Goal: Task Accomplishment & Management: Manage account settings

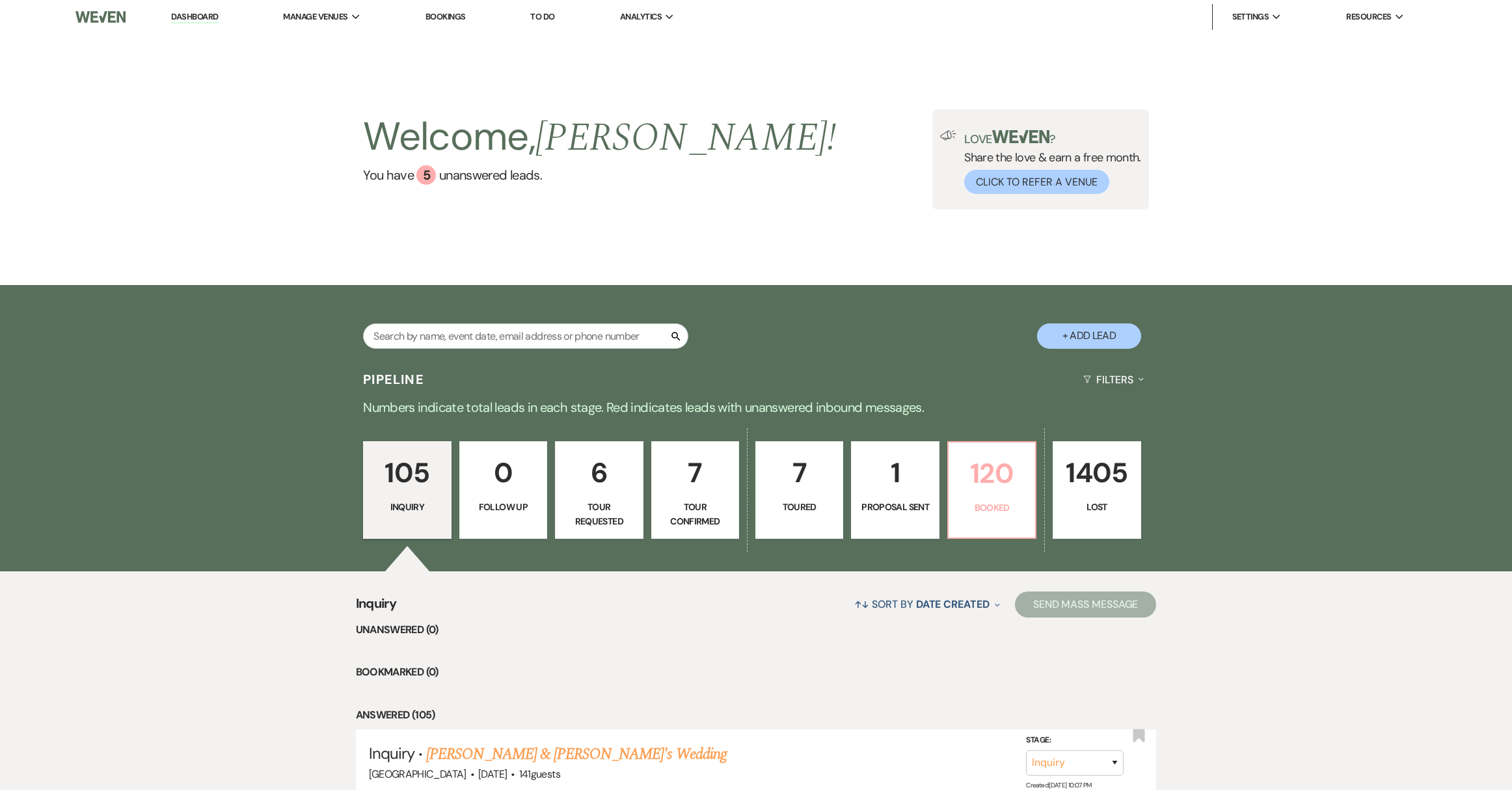
click at [1001, 521] on link "120 Booked" at bounding box center [992, 490] width 89 height 98
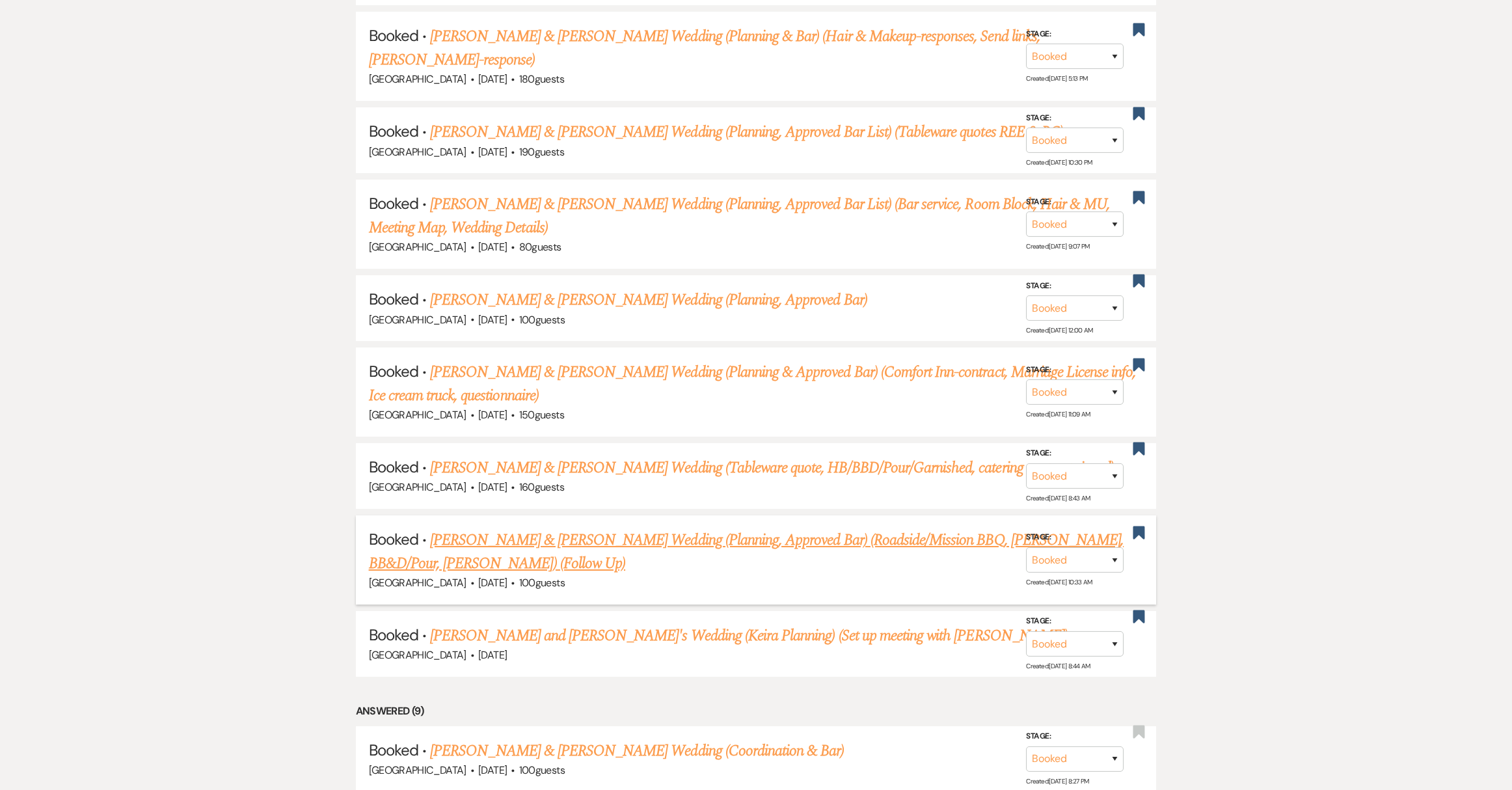
scroll to position [1332, 0]
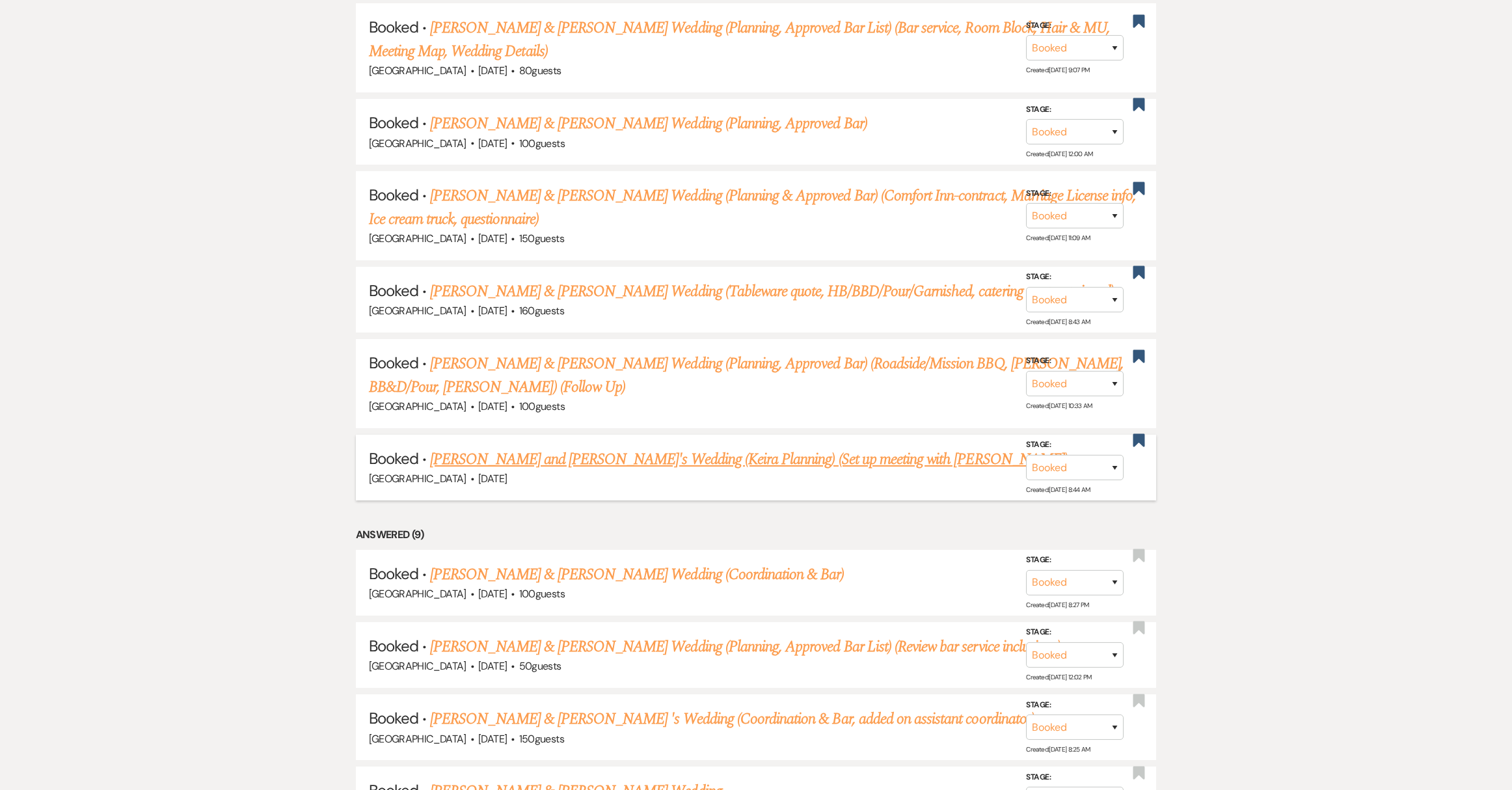
click at [490, 448] on link "[PERSON_NAME] and [PERSON_NAME]'s Wedding (Keira Planning) (Set up meeting with…" at bounding box center [749, 459] width 638 height 23
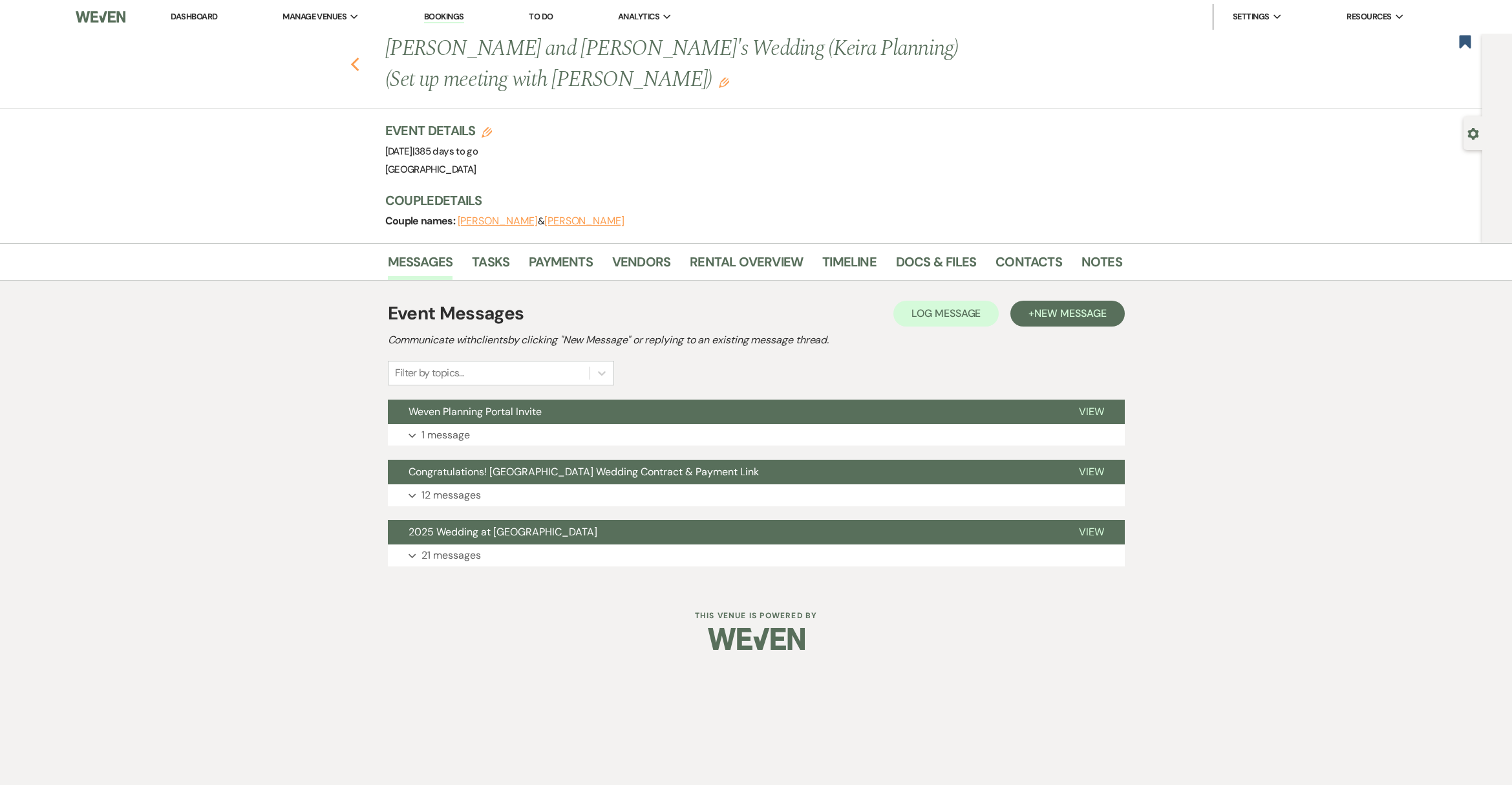
click at [355, 60] on use "button" at bounding box center [355, 65] width 9 height 15
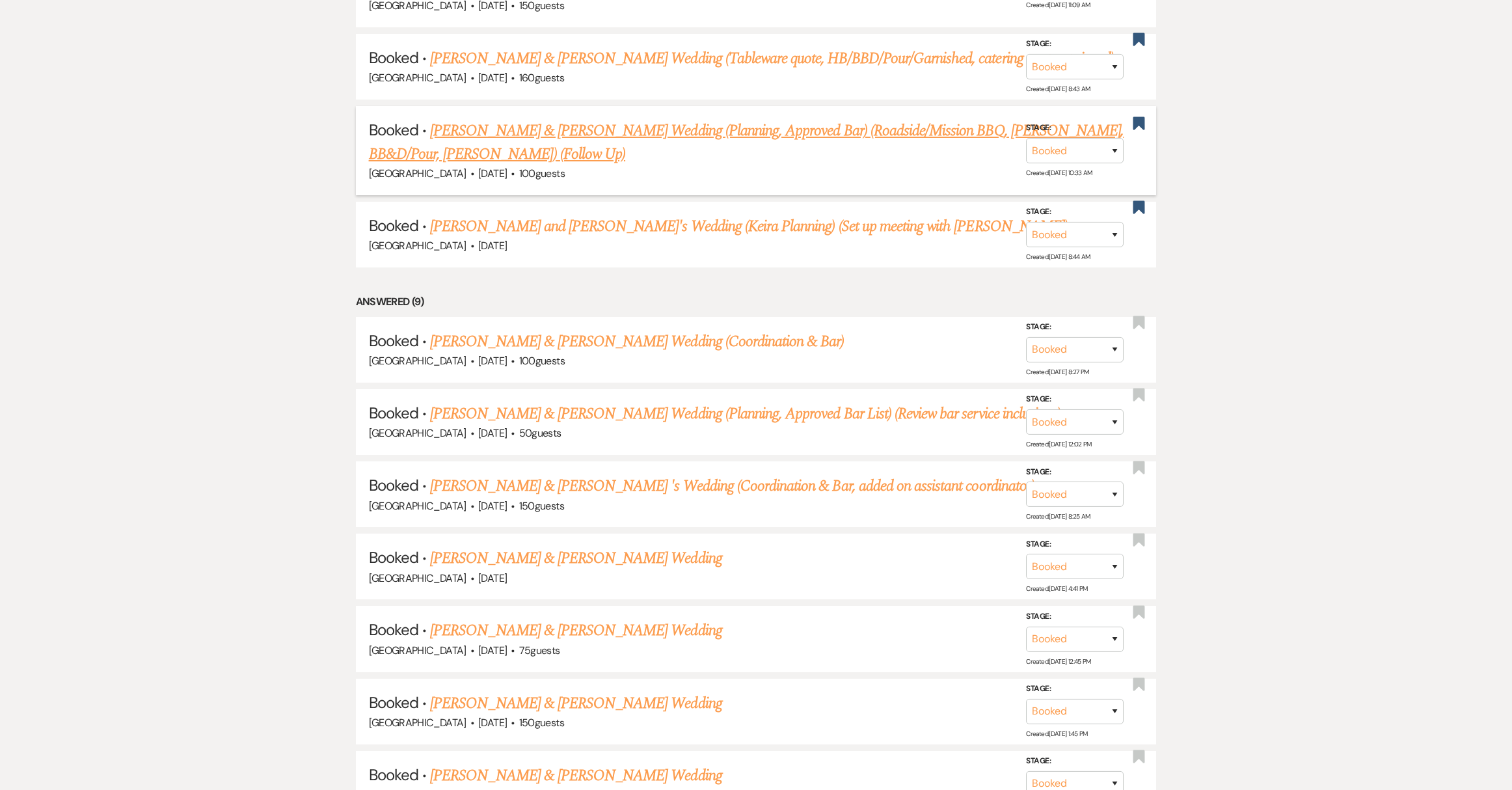
scroll to position [1899, 0]
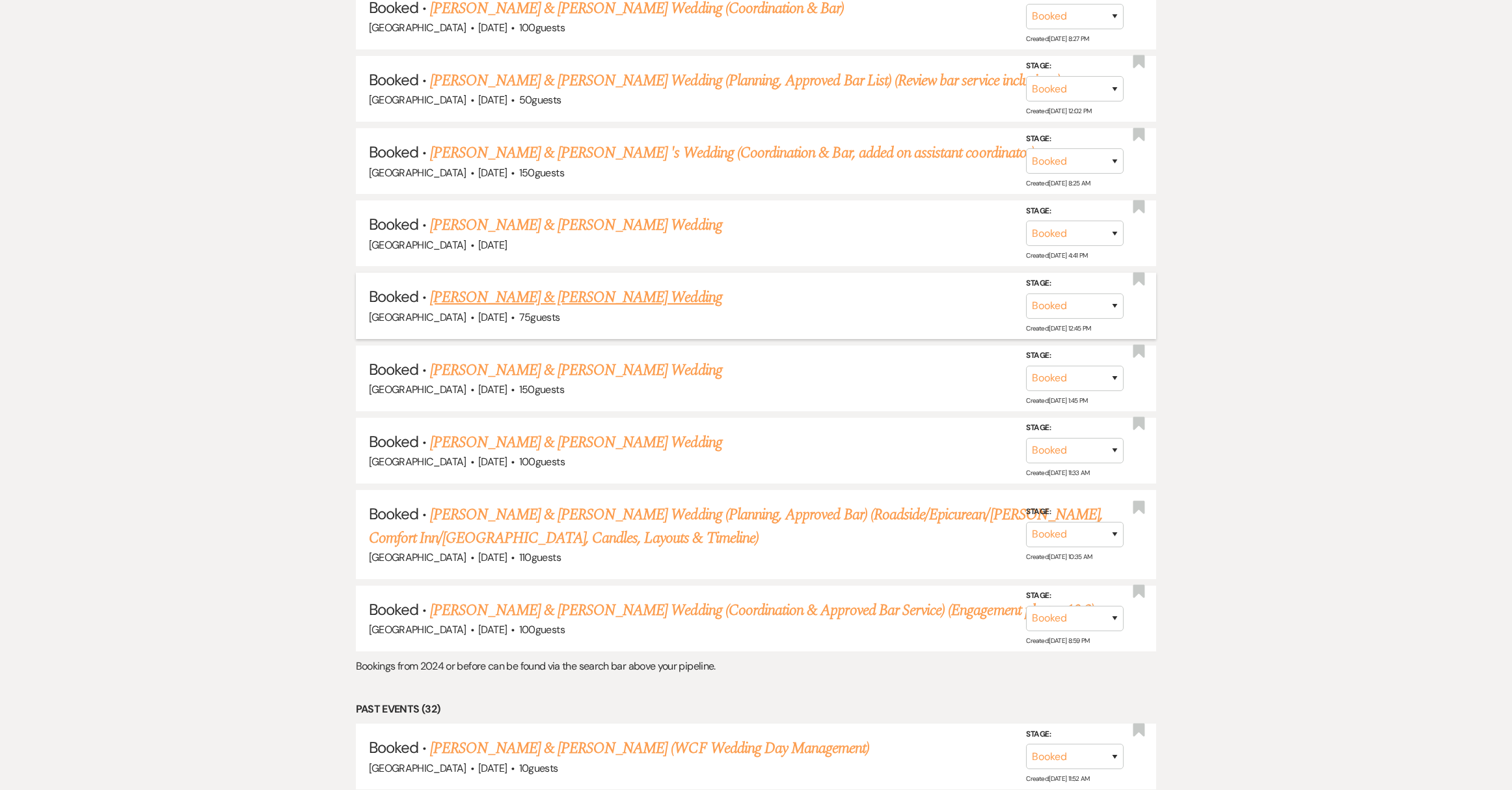
click at [459, 285] on link "[PERSON_NAME] & [PERSON_NAME] Wedding" at bounding box center [575, 297] width 291 height 23
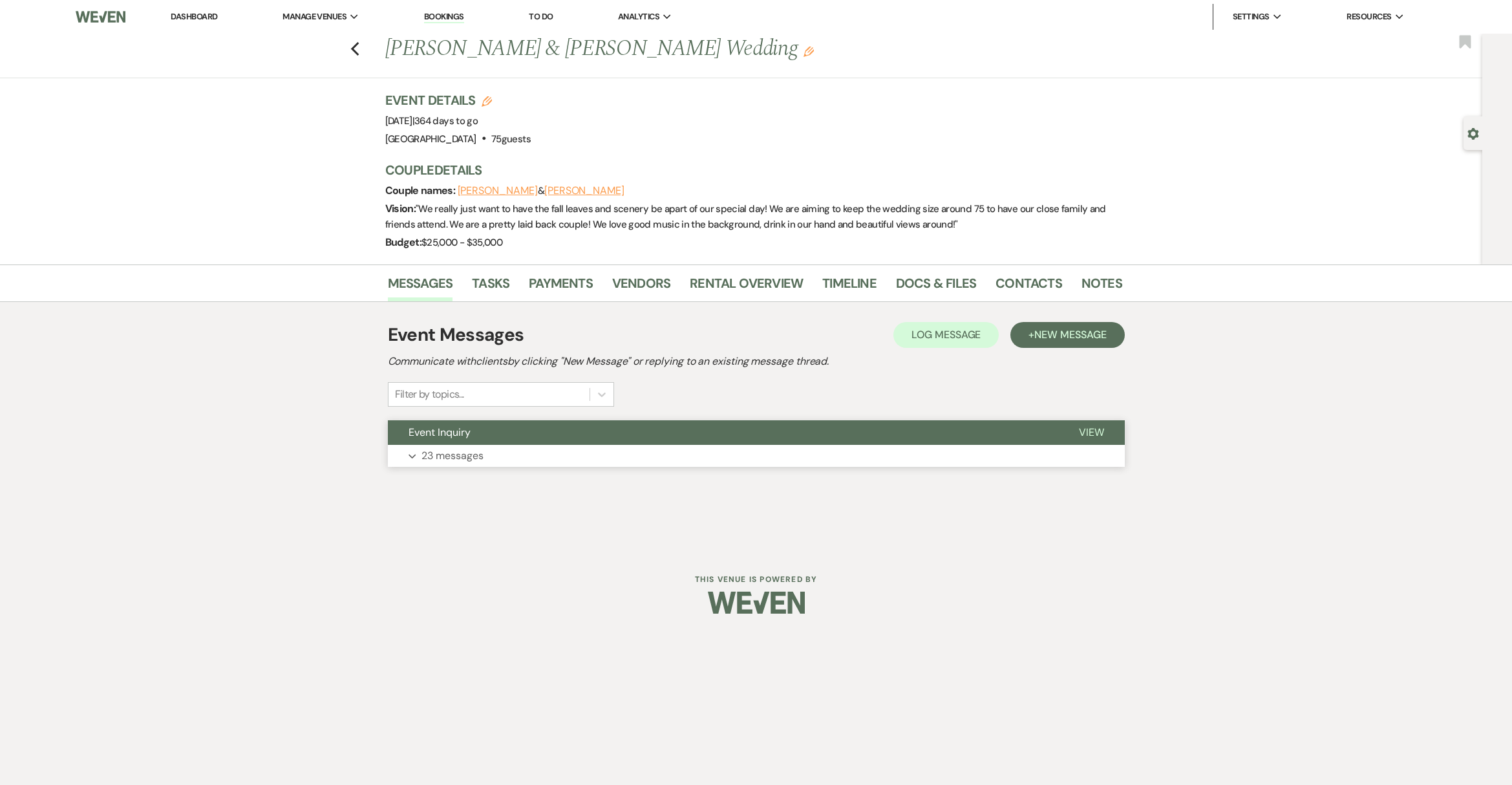
click at [456, 456] on p "23 messages" at bounding box center [453, 456] width 62 height 17
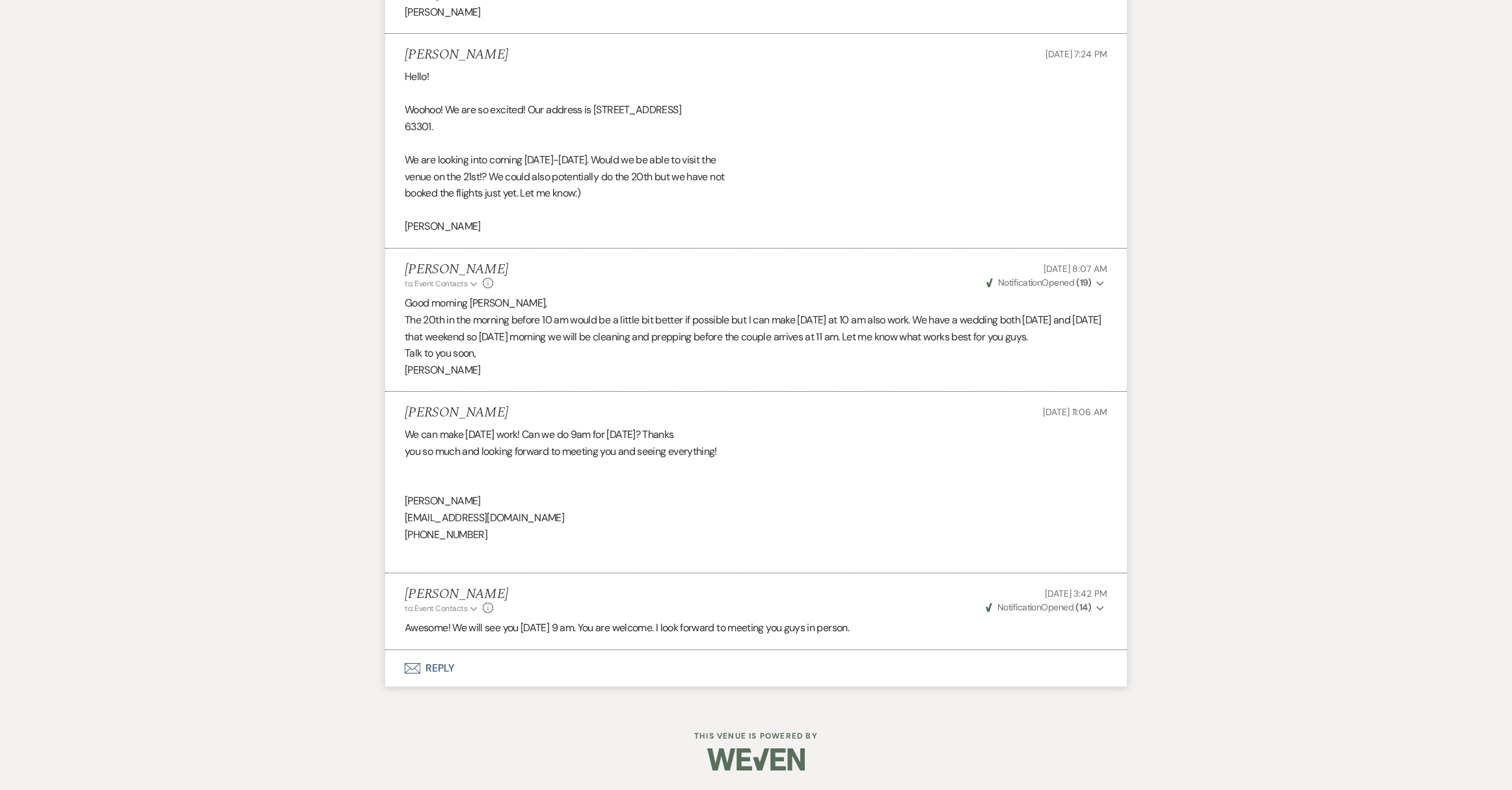
scroll to position [4109, 0]
click at [441, 687] on button "Envelope Reply" at bounding box center [756, 669] width 741 height 37
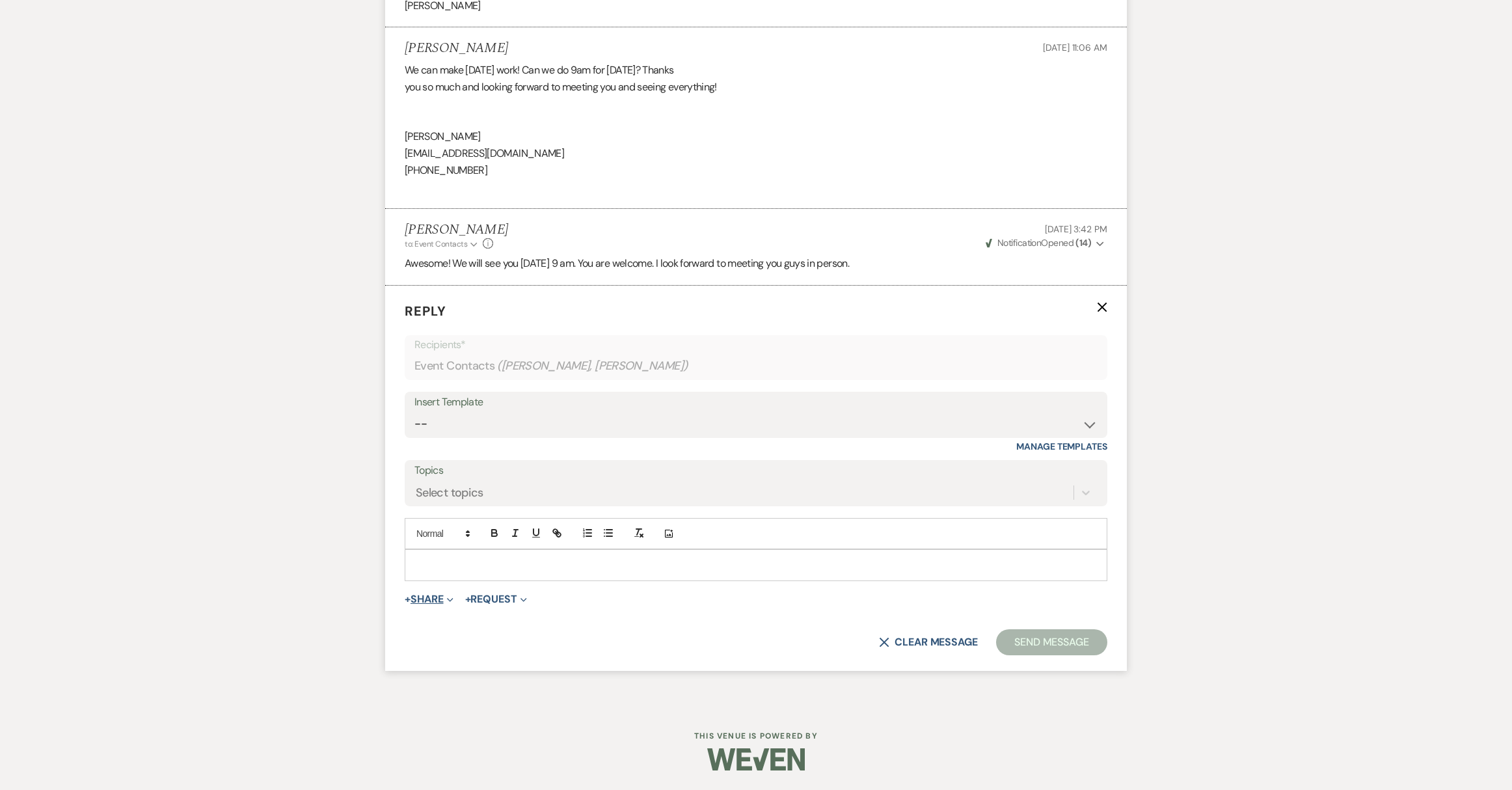
scroll to position [4494, 0]
click at [448, 561] on p at bounding box center [756, 565] width 682 height 15
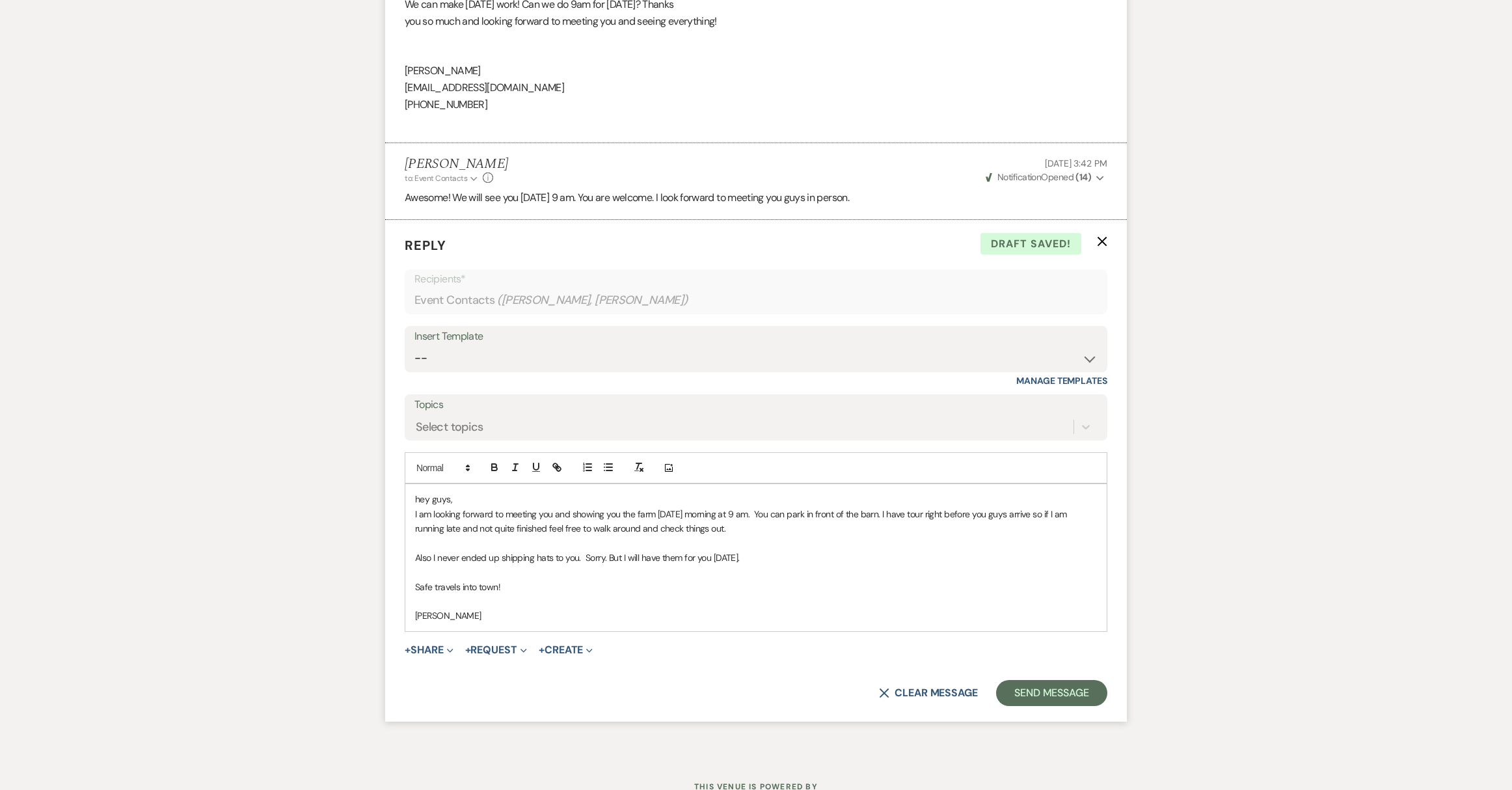
click at [414, 575] on div "hey guys, I am looking forward to meeting you and showing you the farm [DATE] m…" at bounding box center [755, 557] width 701 height 147
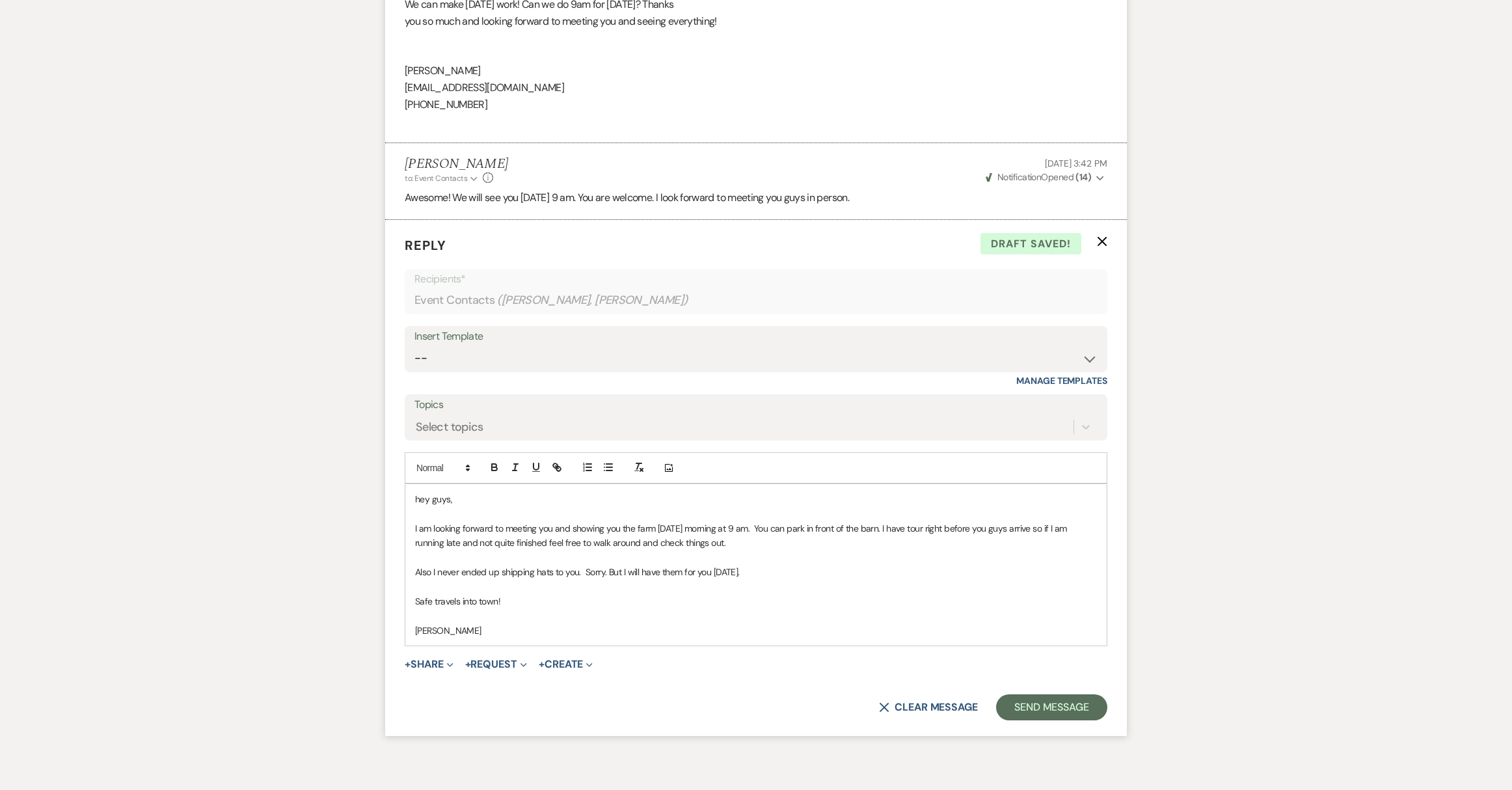
click at [555, 551] on p "I am looking forward to meeting you and showing you the farm [DATE] morning at …" at bounding box center [756, 536] width 682 height 29
click at [955, 551] on p "I am looking forward to meeting you in person and showing you the farm [DATE] m…" at bounding box center [756, 536] width 682 height 29
click at [1077, 721] on button "Send Message" at bounding box center [1052, 707] width 111 height 26
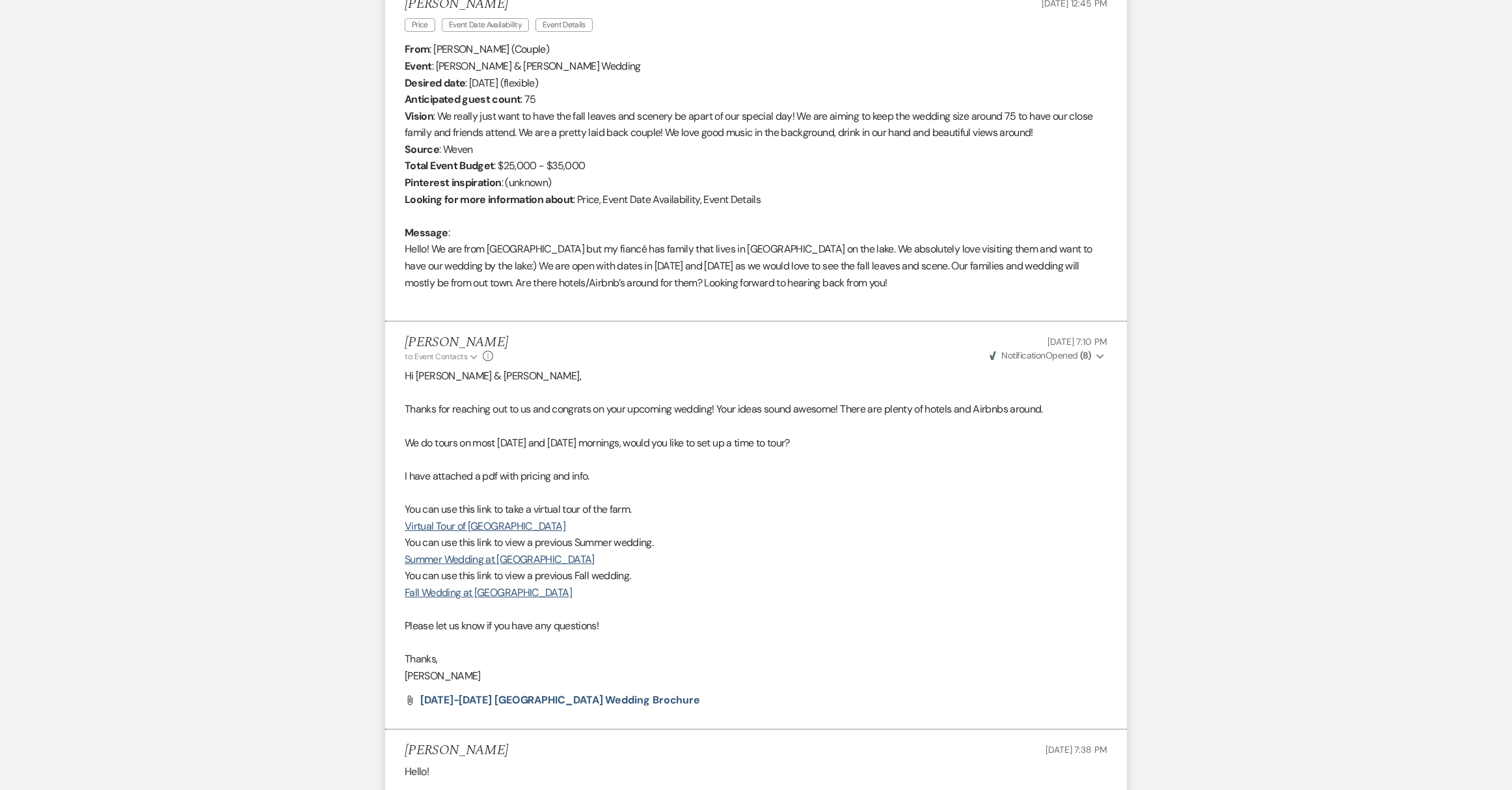
scroll to position [0, 0]
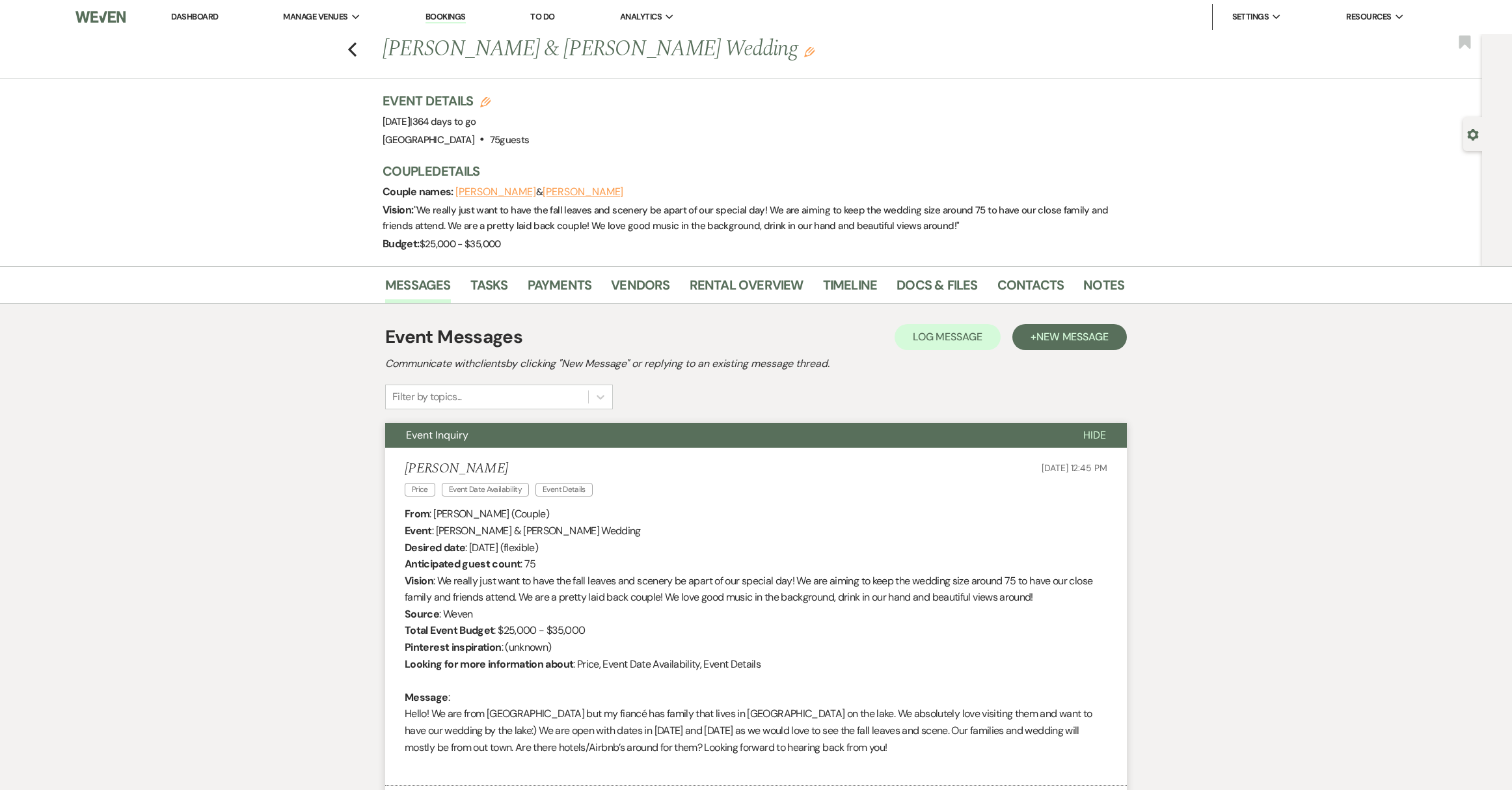
click at [201, 11] on link "Dashboard" at bounding box center [194, 16] width 47 height 11
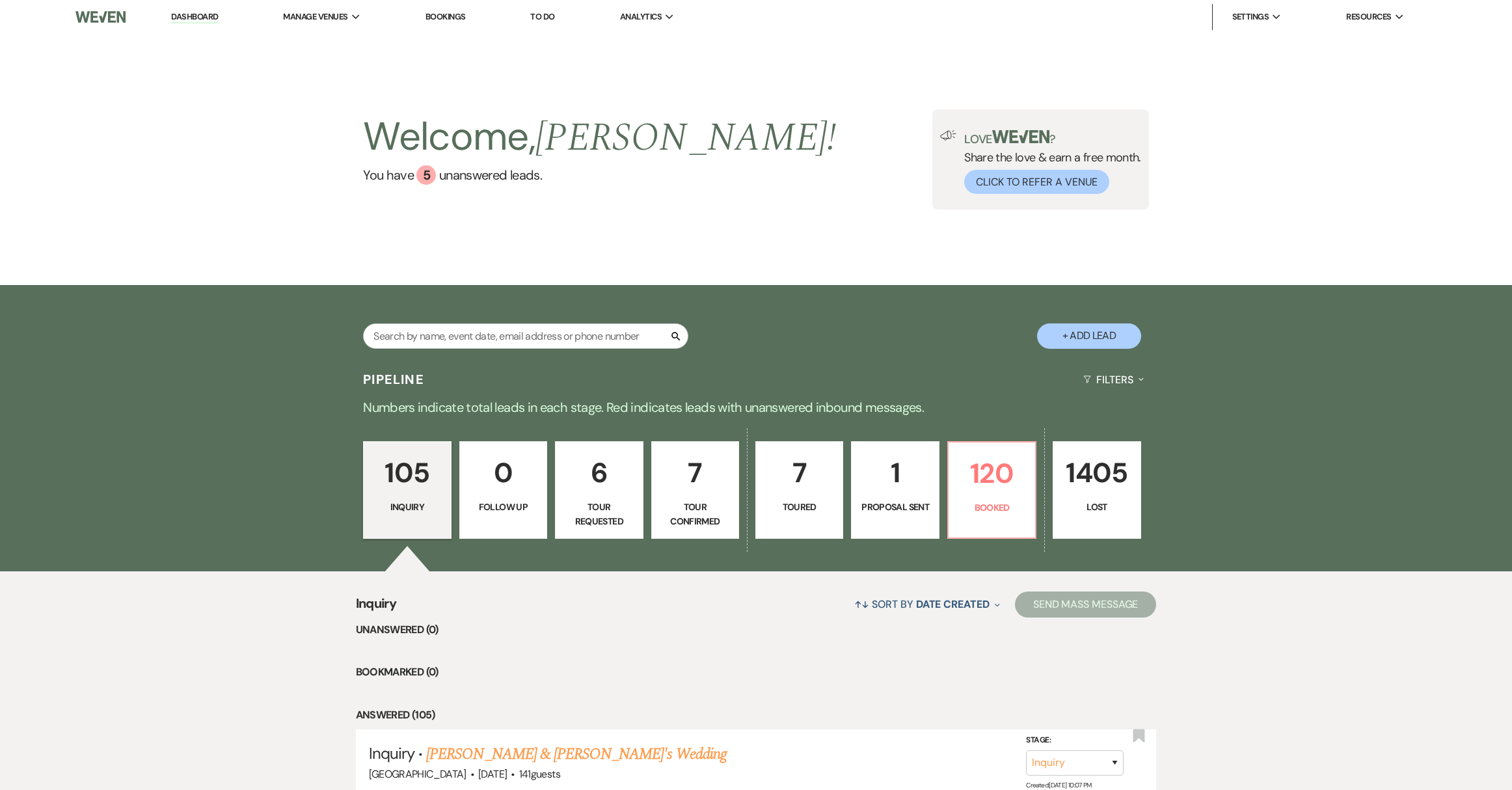
click at [804, 515] on link "7 Toured" at bounding box center [799, 490] width 88 height 98
select select "5"
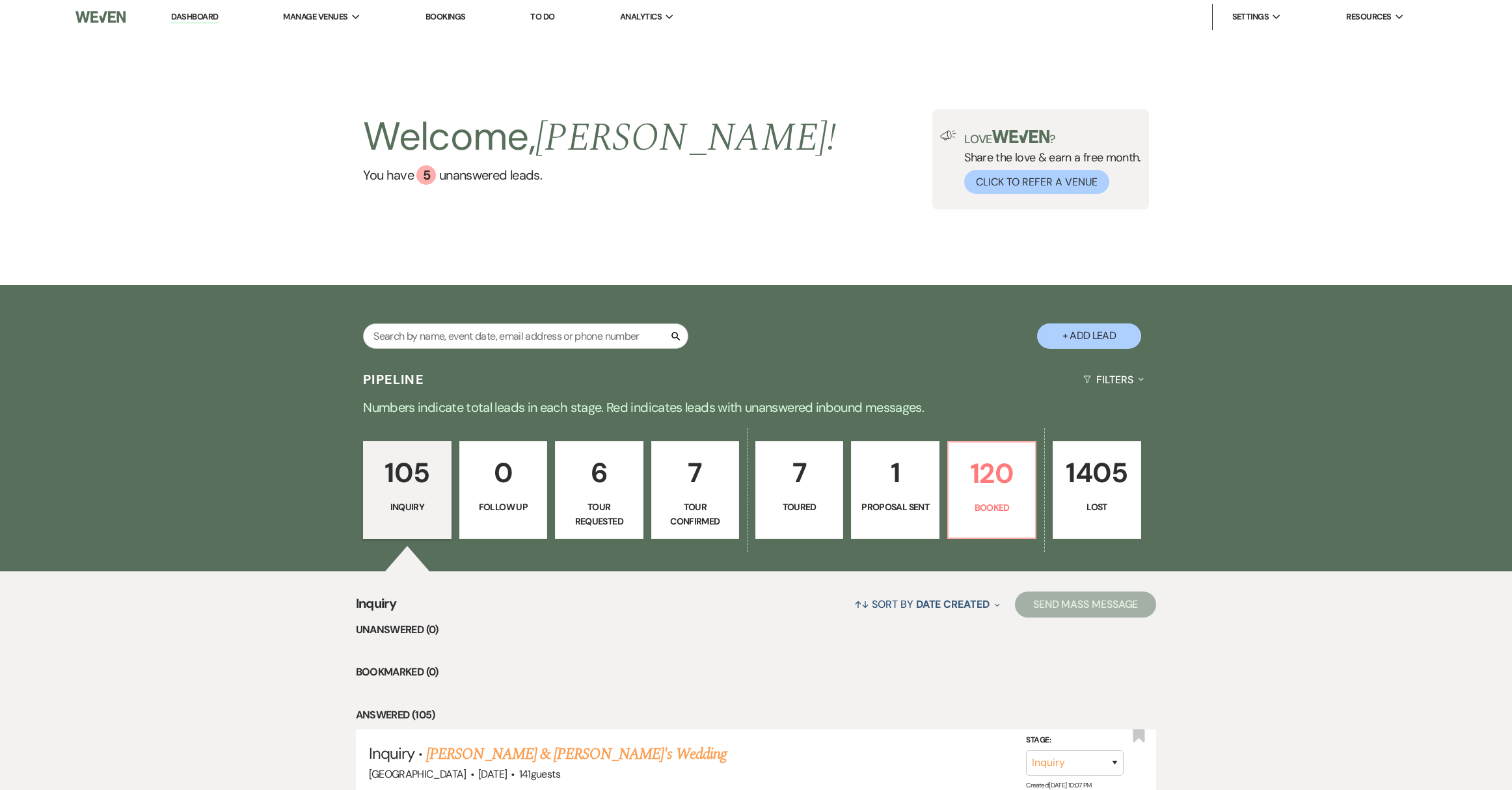
select select "5"
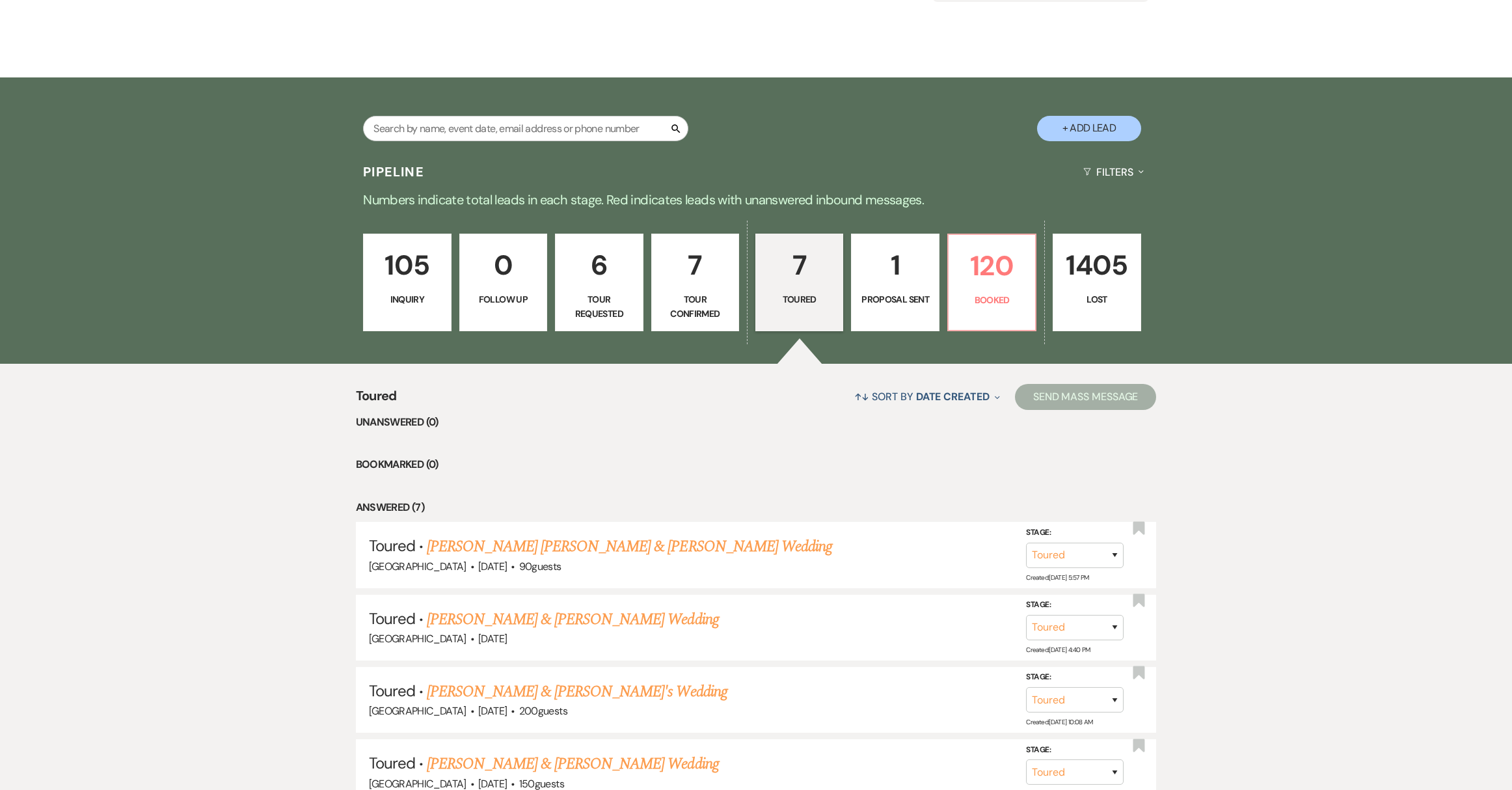
scroll to position [291, 0]
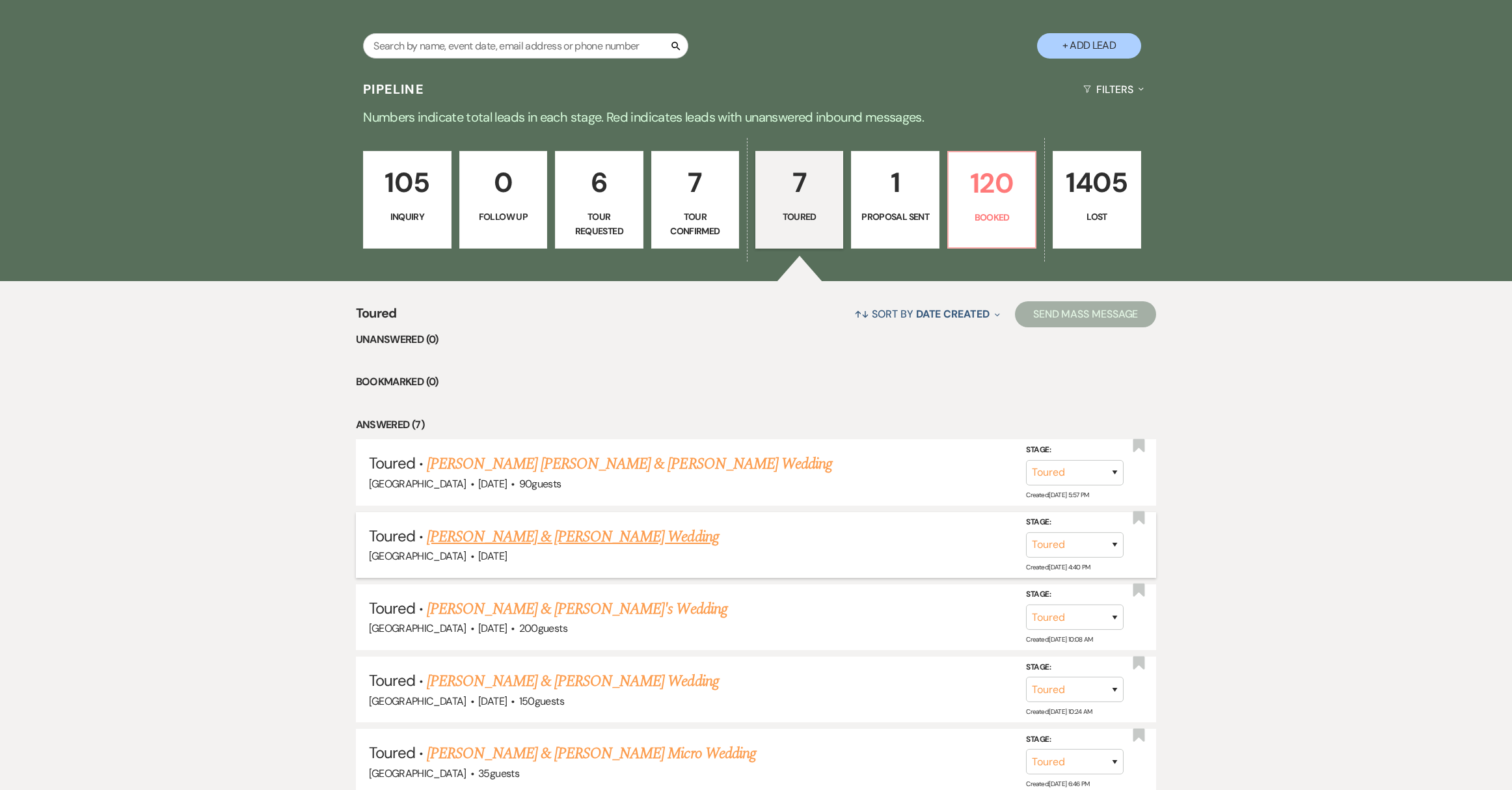
click at [583, 539] on link "[PERSON_NAME] & [PERSON_NAME] Wedding" at bounding box center [572, 537] width 291 height 23
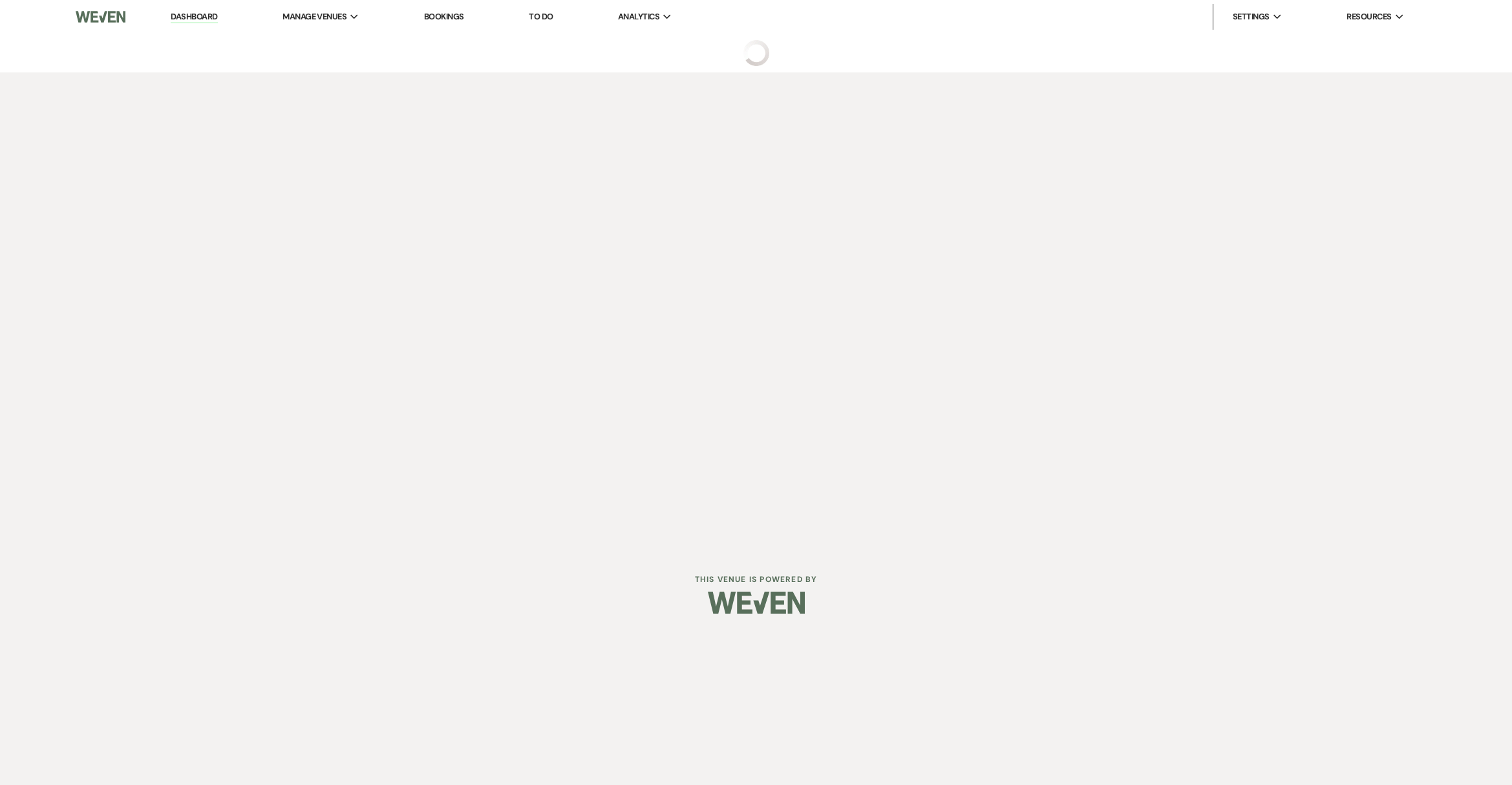
select select "5"
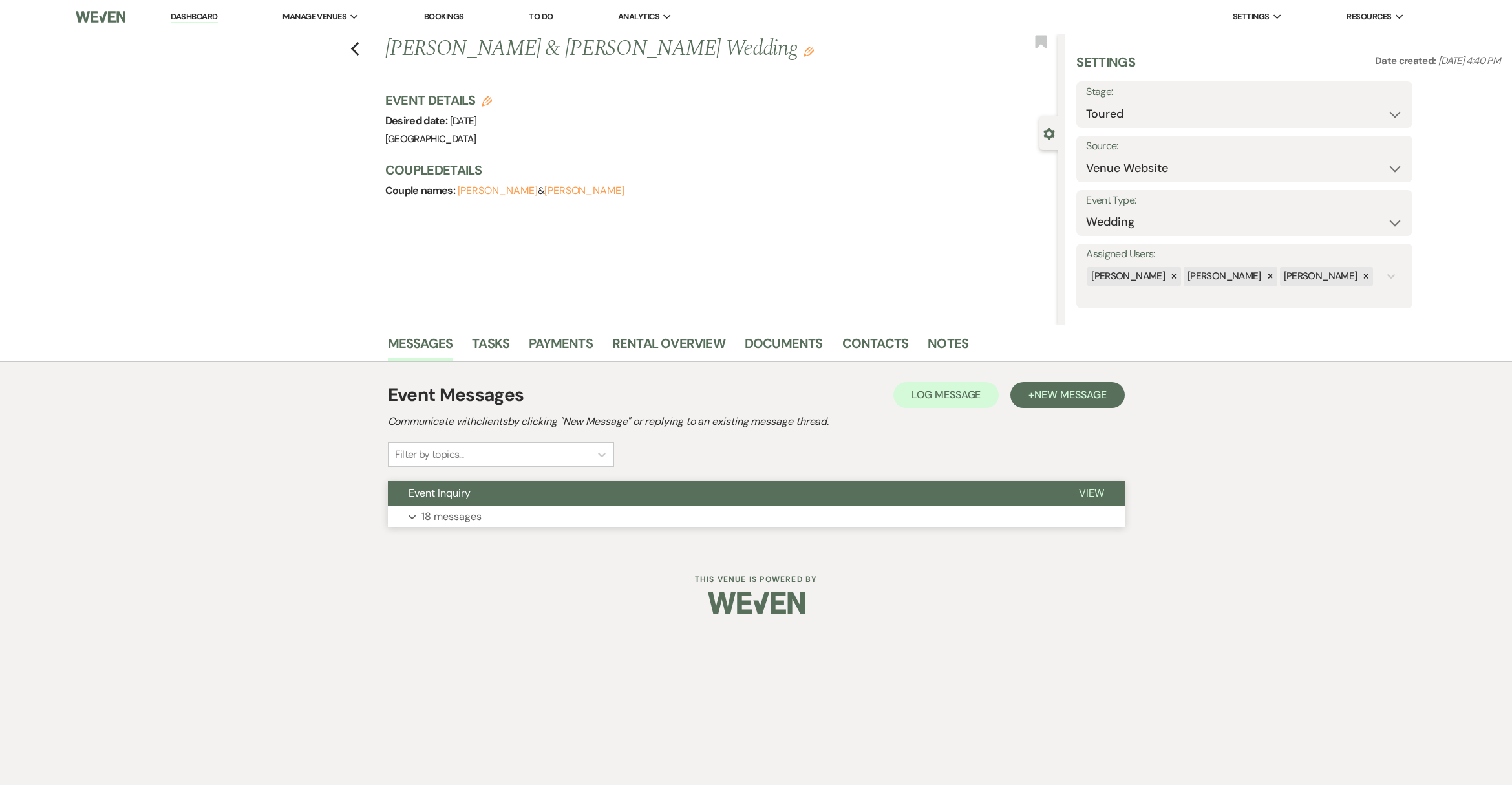
click at [516, 525] on button "Expand 18 messages" at bounding box center [756, 517] width 737 height 22
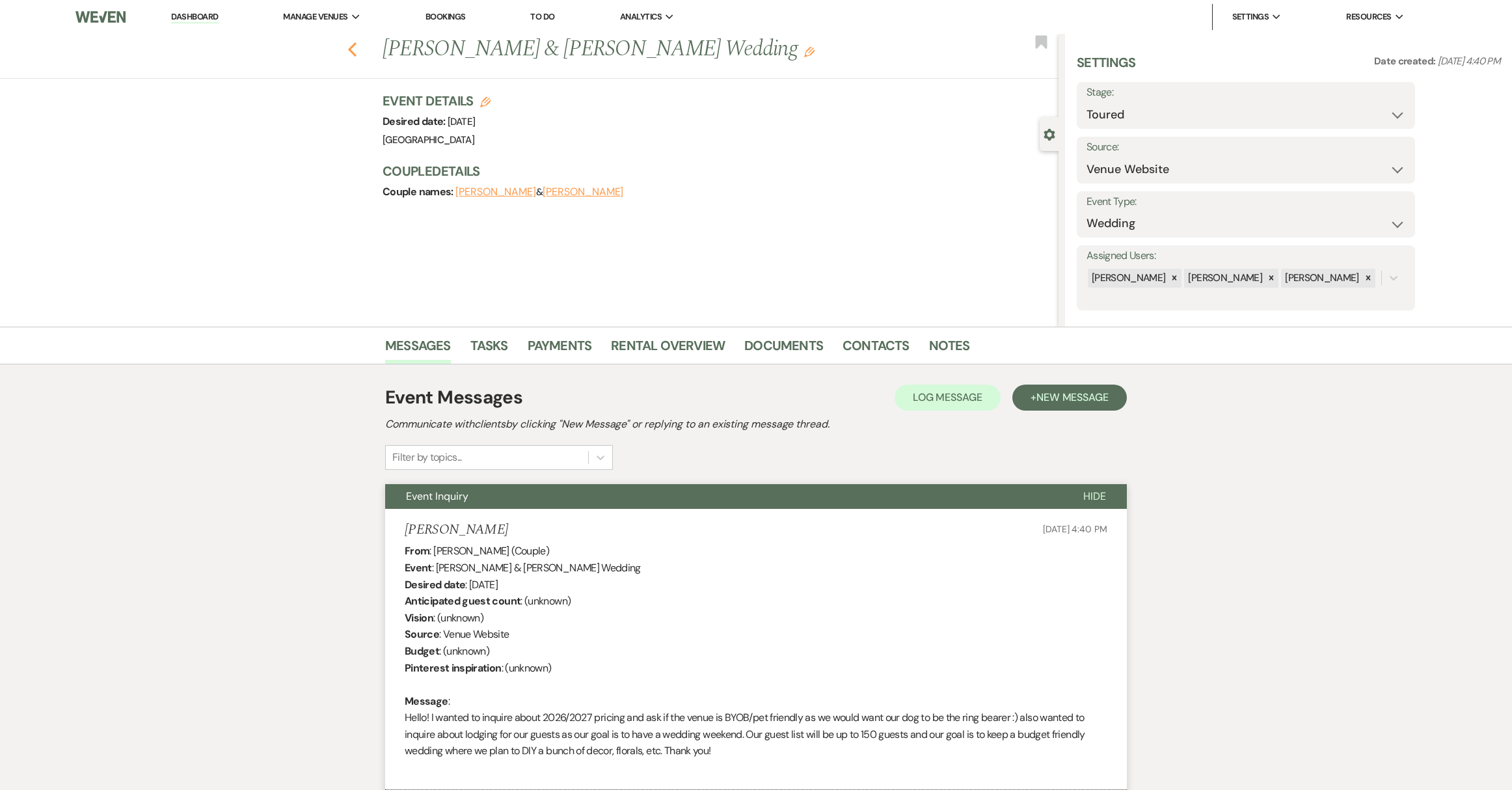
click at [355, 51] on use "button" at bounding box center [352, 50] width 9 height 15
select select "5"
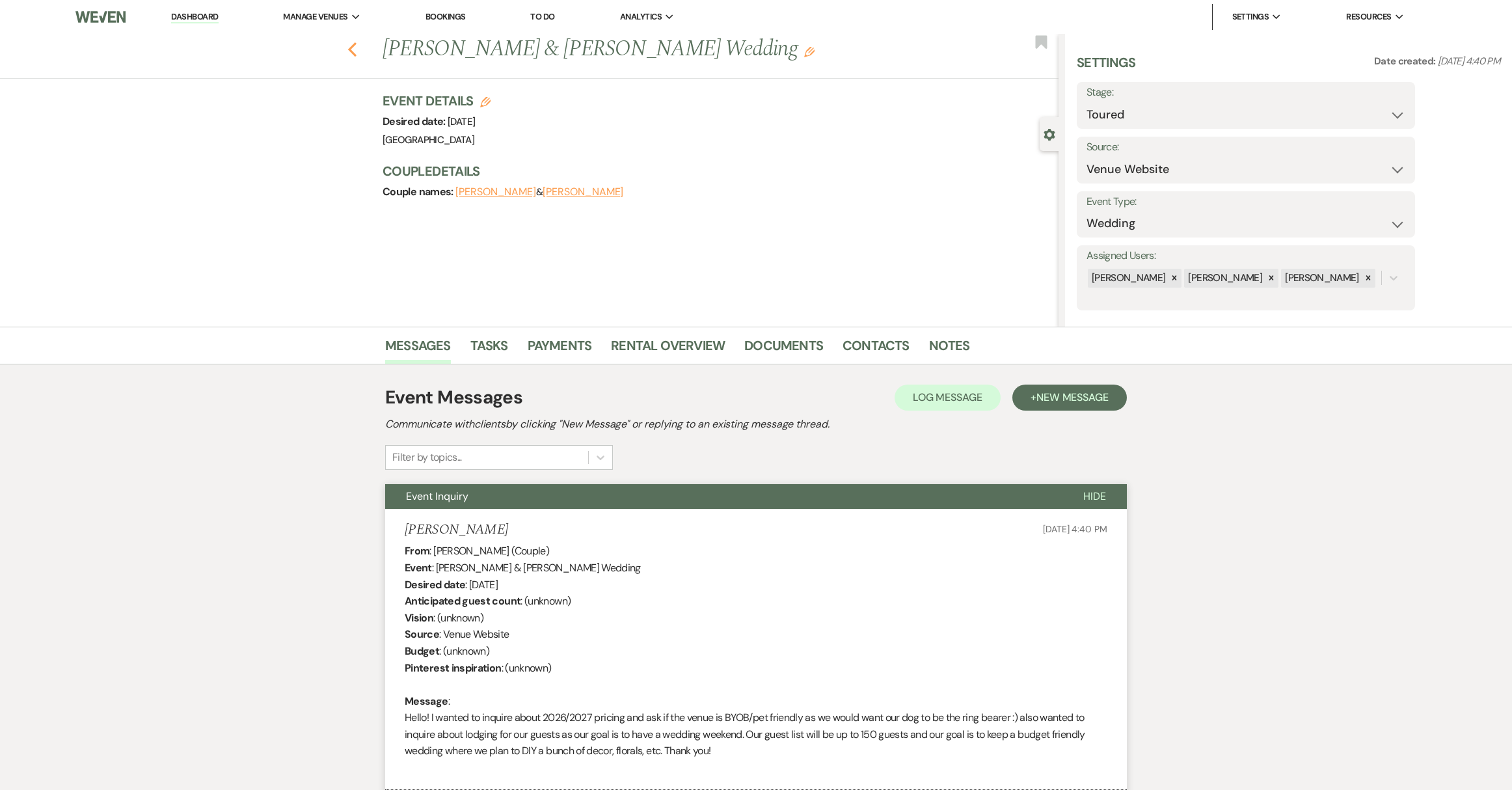
select select "5"
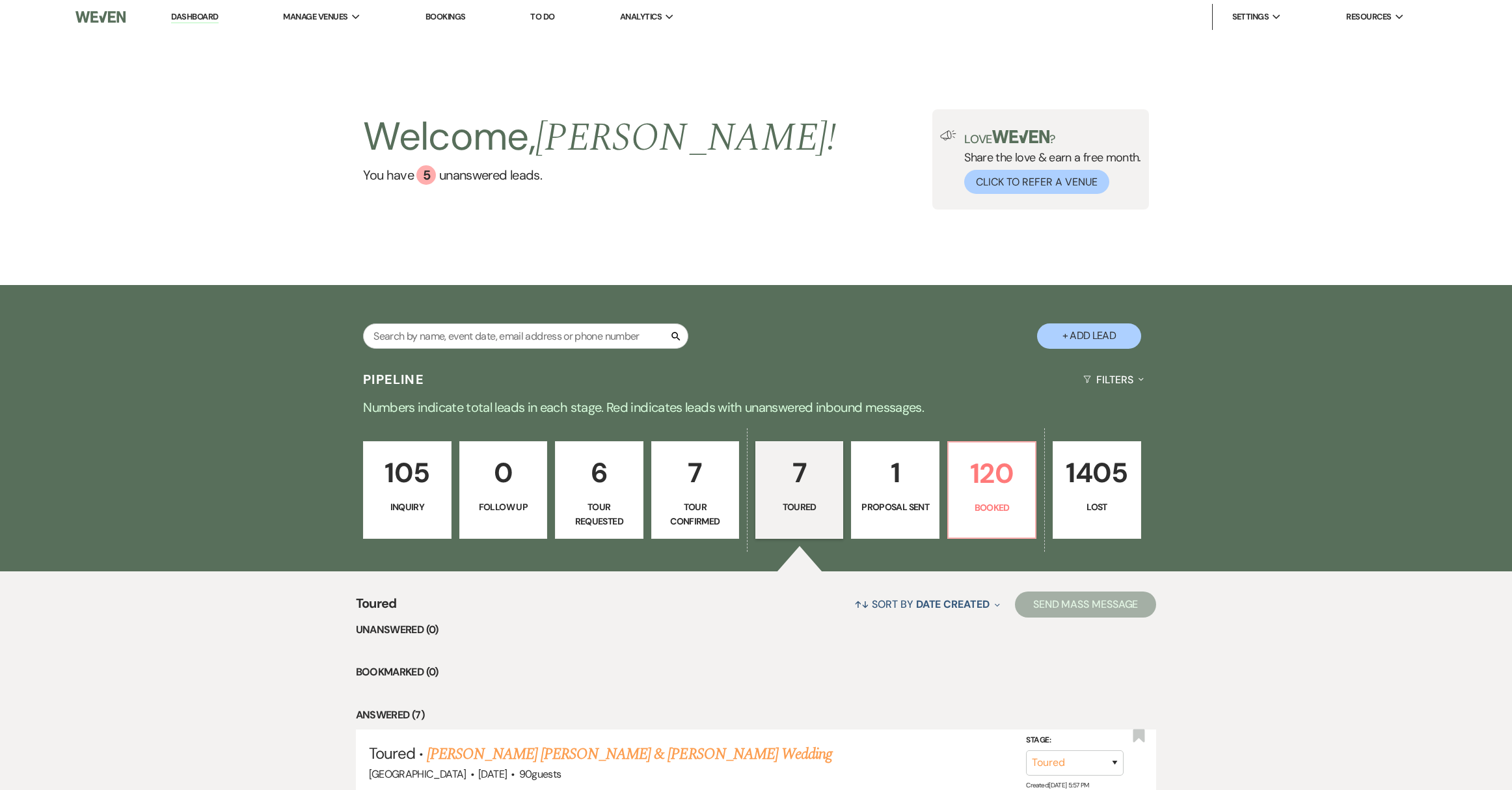
click at [610, 518] on p "Tour Requested" at bounding box center [598, 515] width 71 height 29
select select "2"
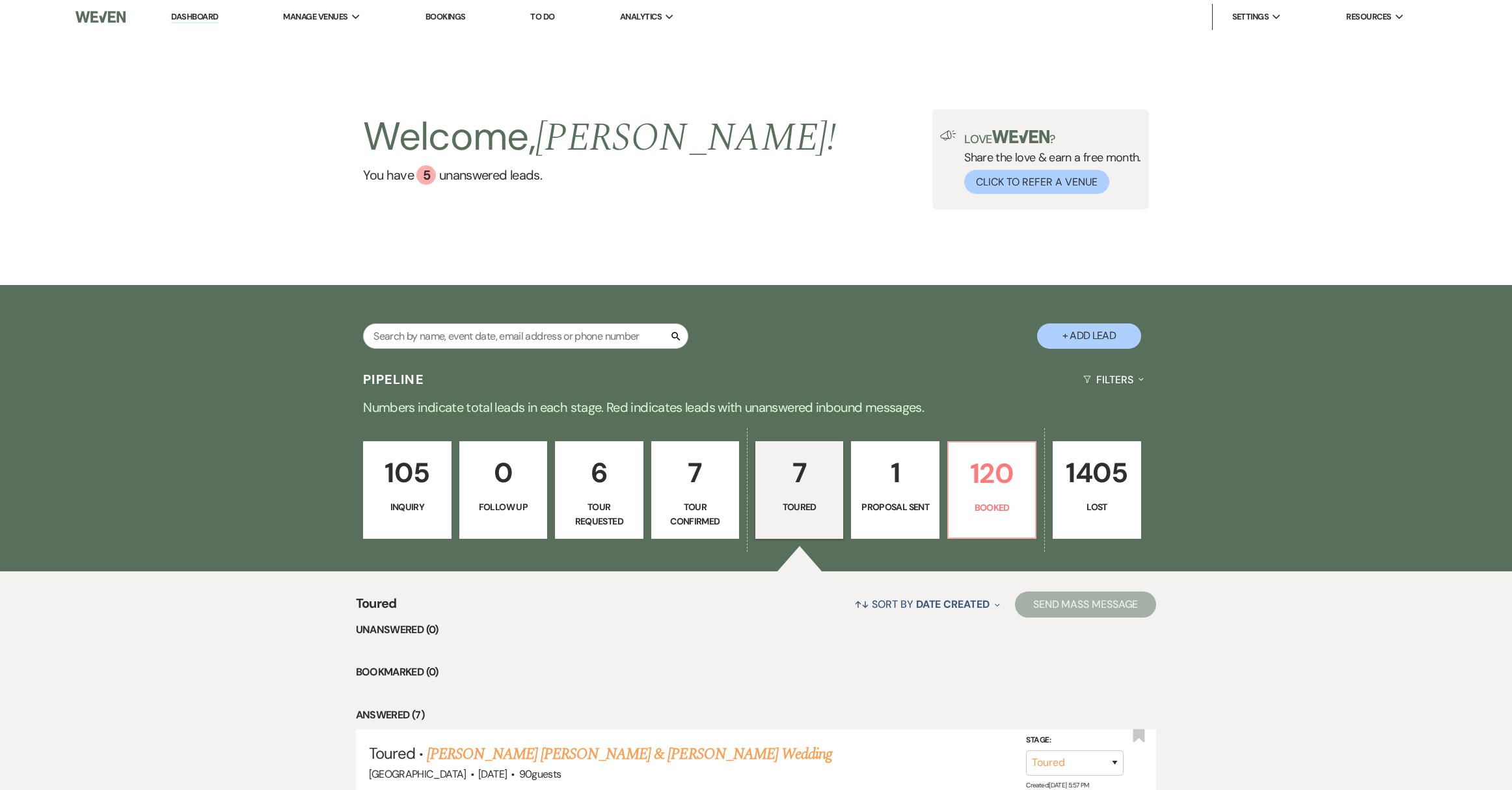
select select "2"
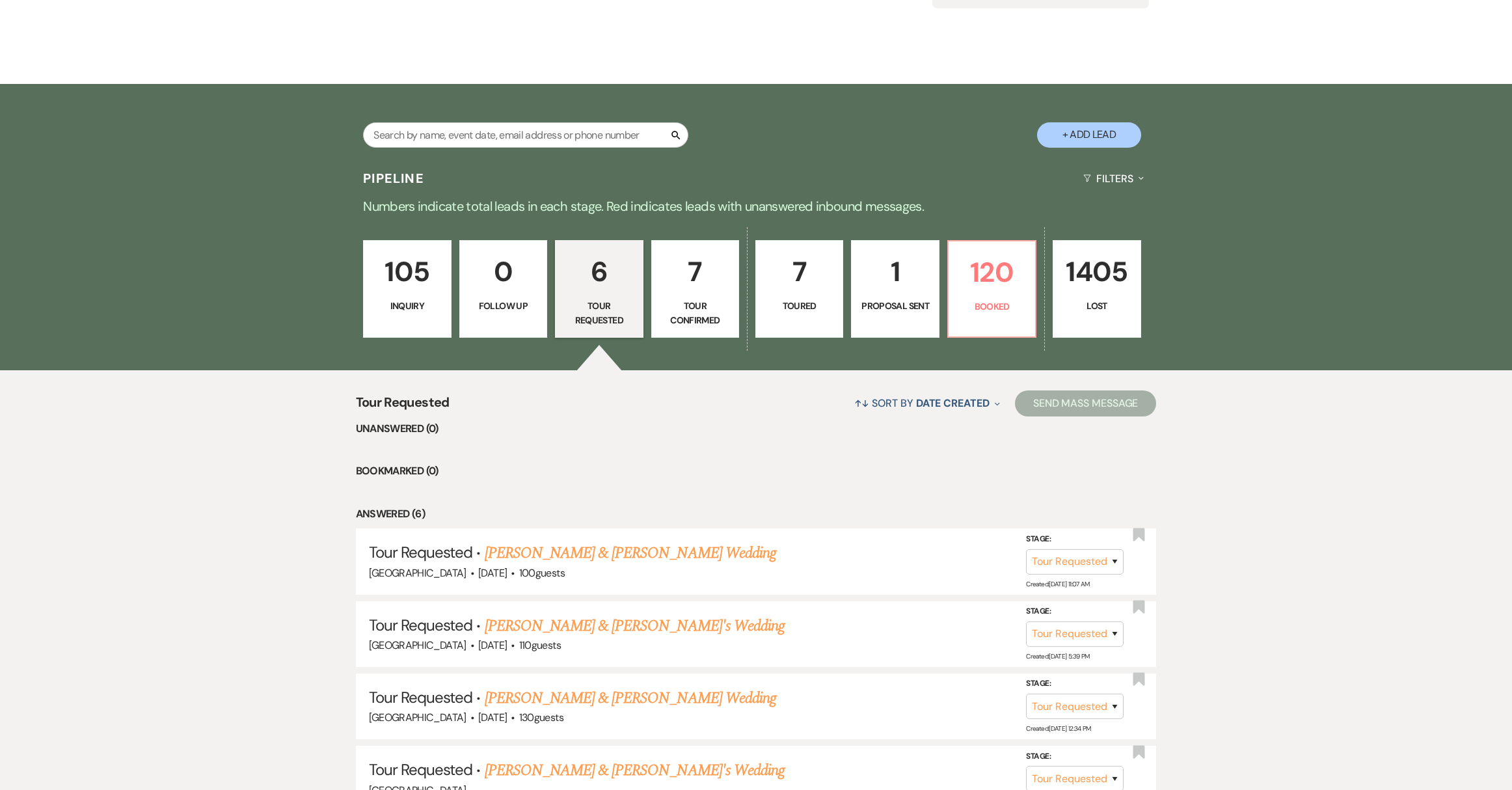
scroll to position [281, 0]
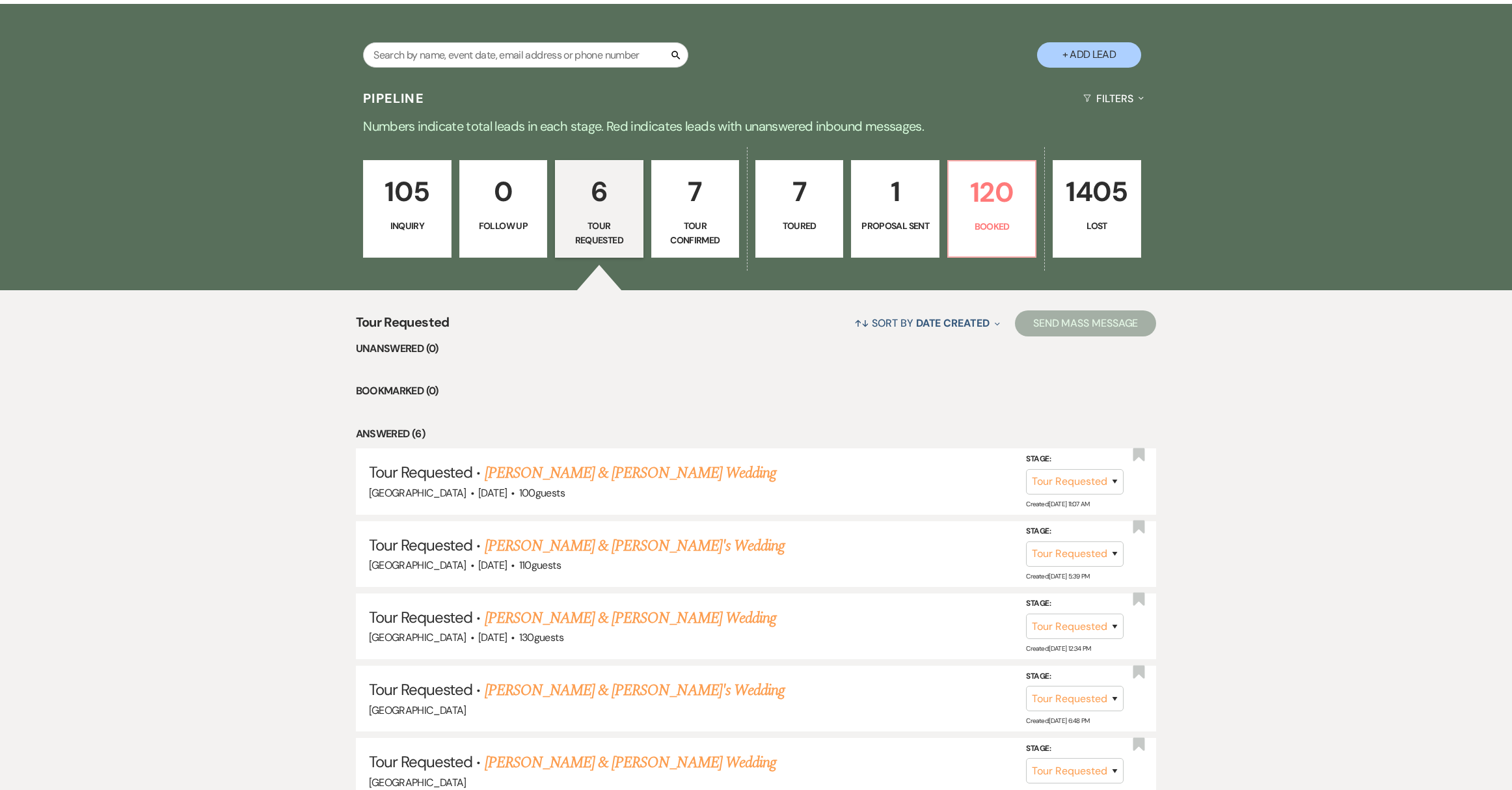
click at [715, 226] on p "Tour Confirmed" at bounding box center [695, 234] width 71 height 29
select select "4"
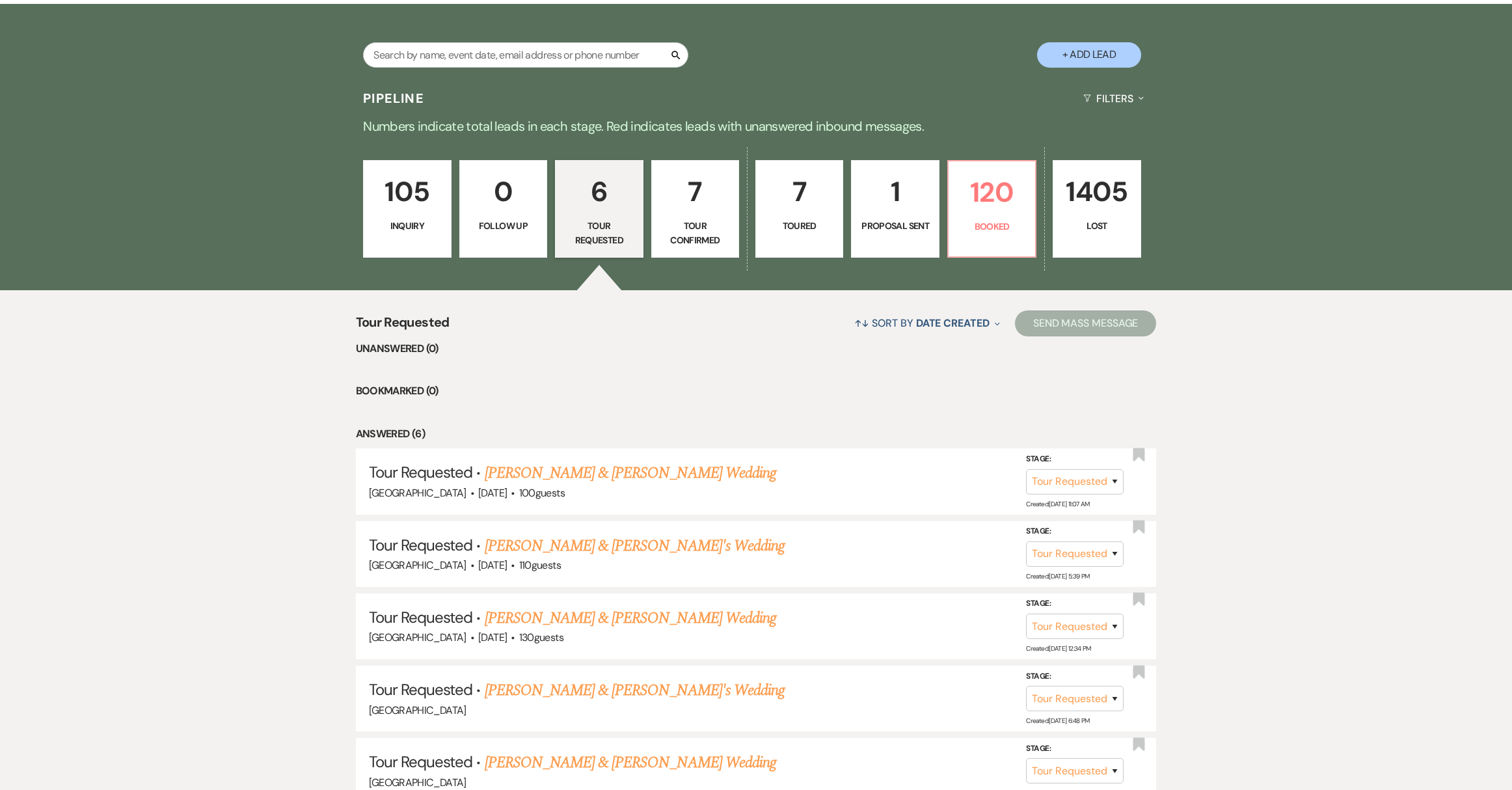
select select "4"
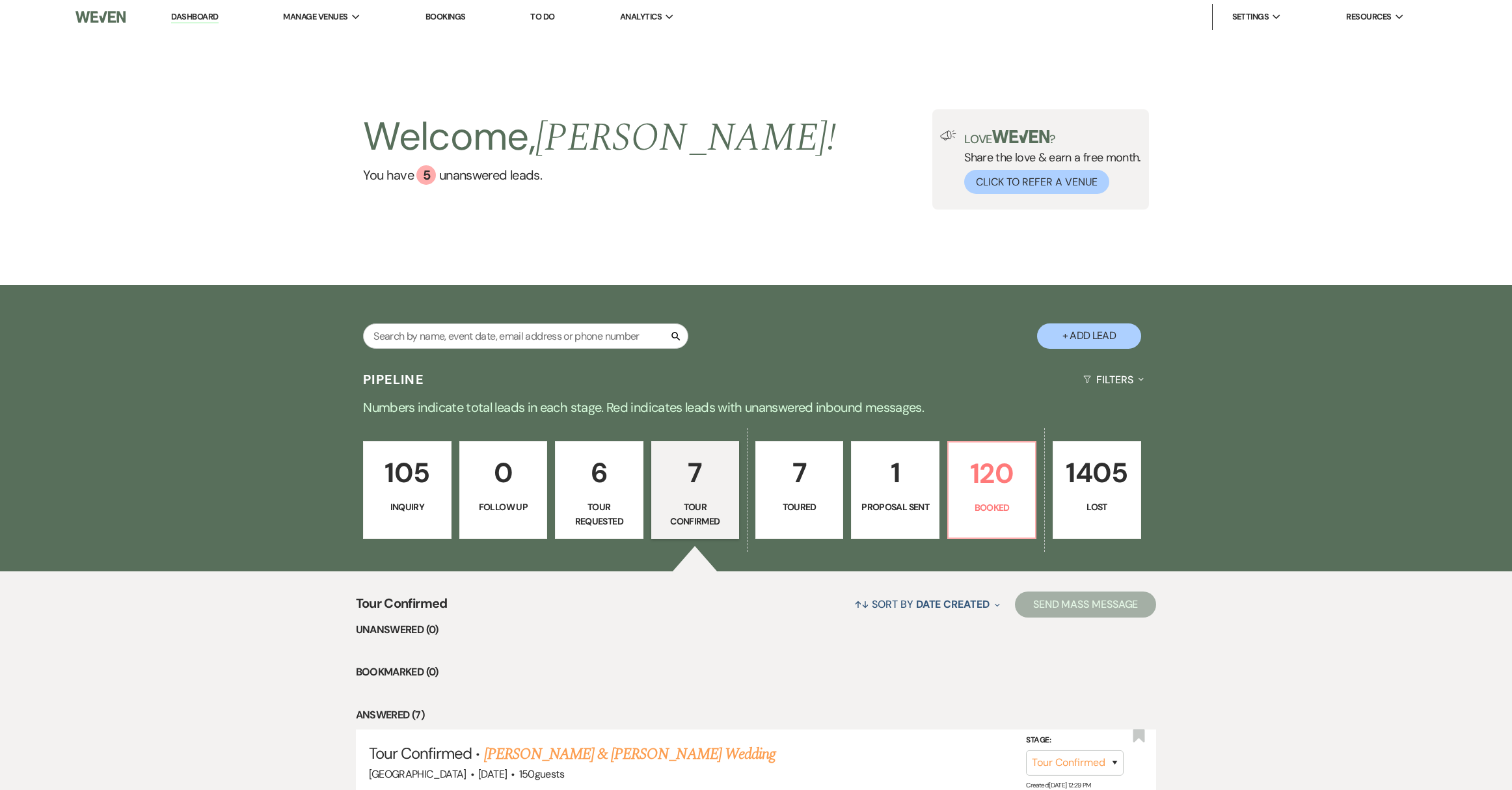
scroll to position [448, 0]
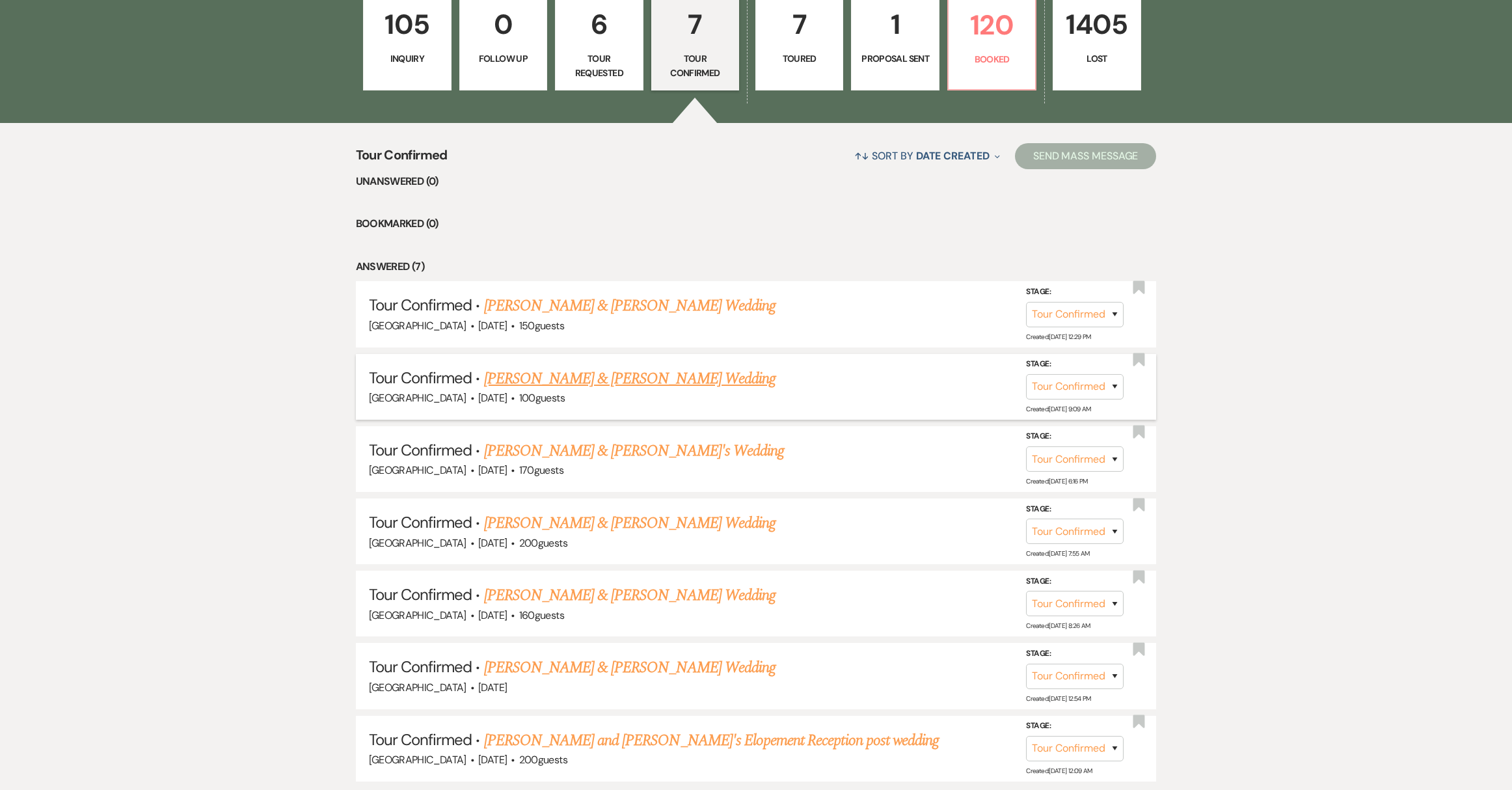
click at [650, 377] on link "[PERSON_NAME] & [PERSON_NAME] Wedding" at bounding box center [629, 379] width 291 height 23
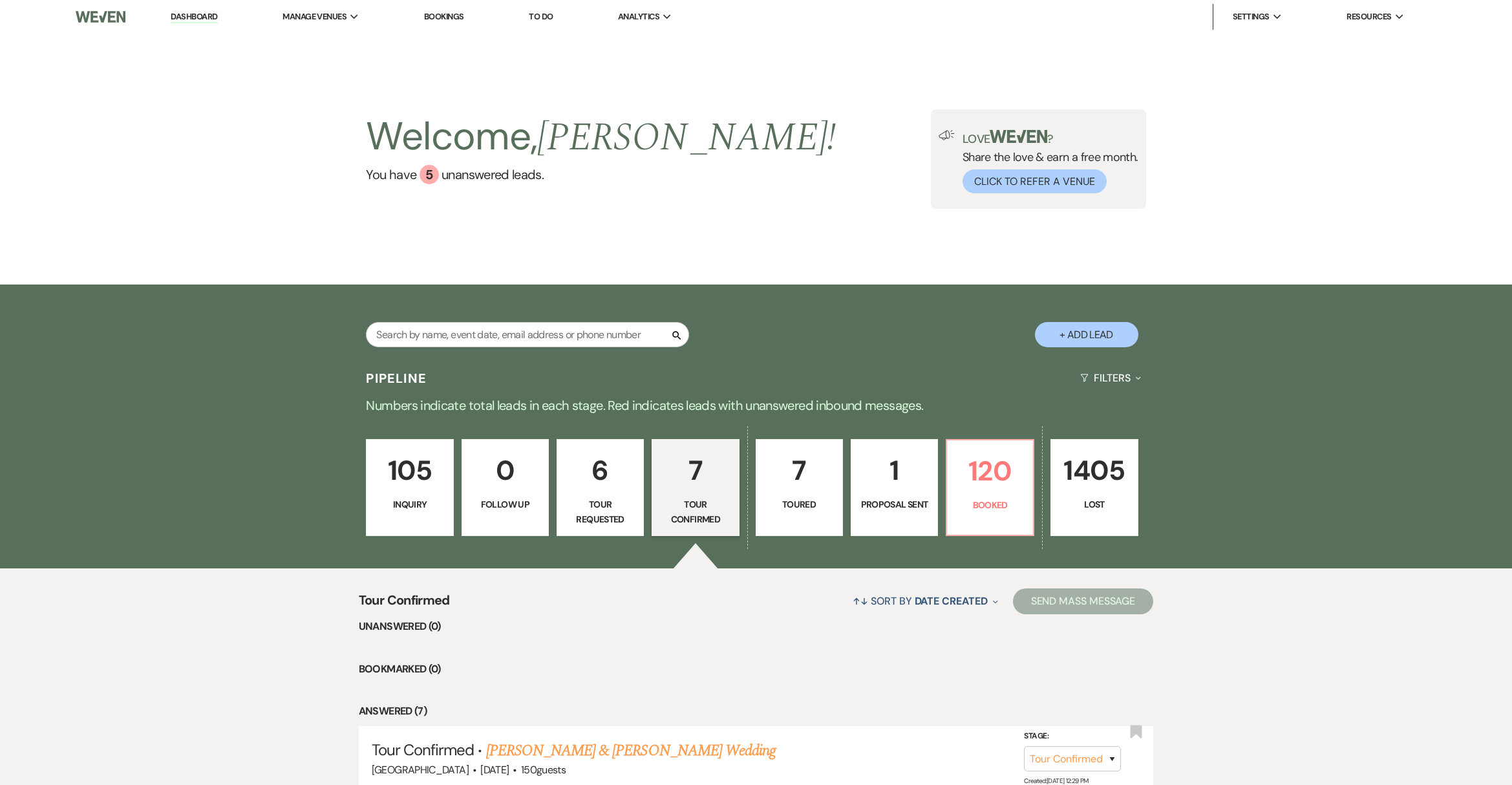
select select "4"
select select "8"
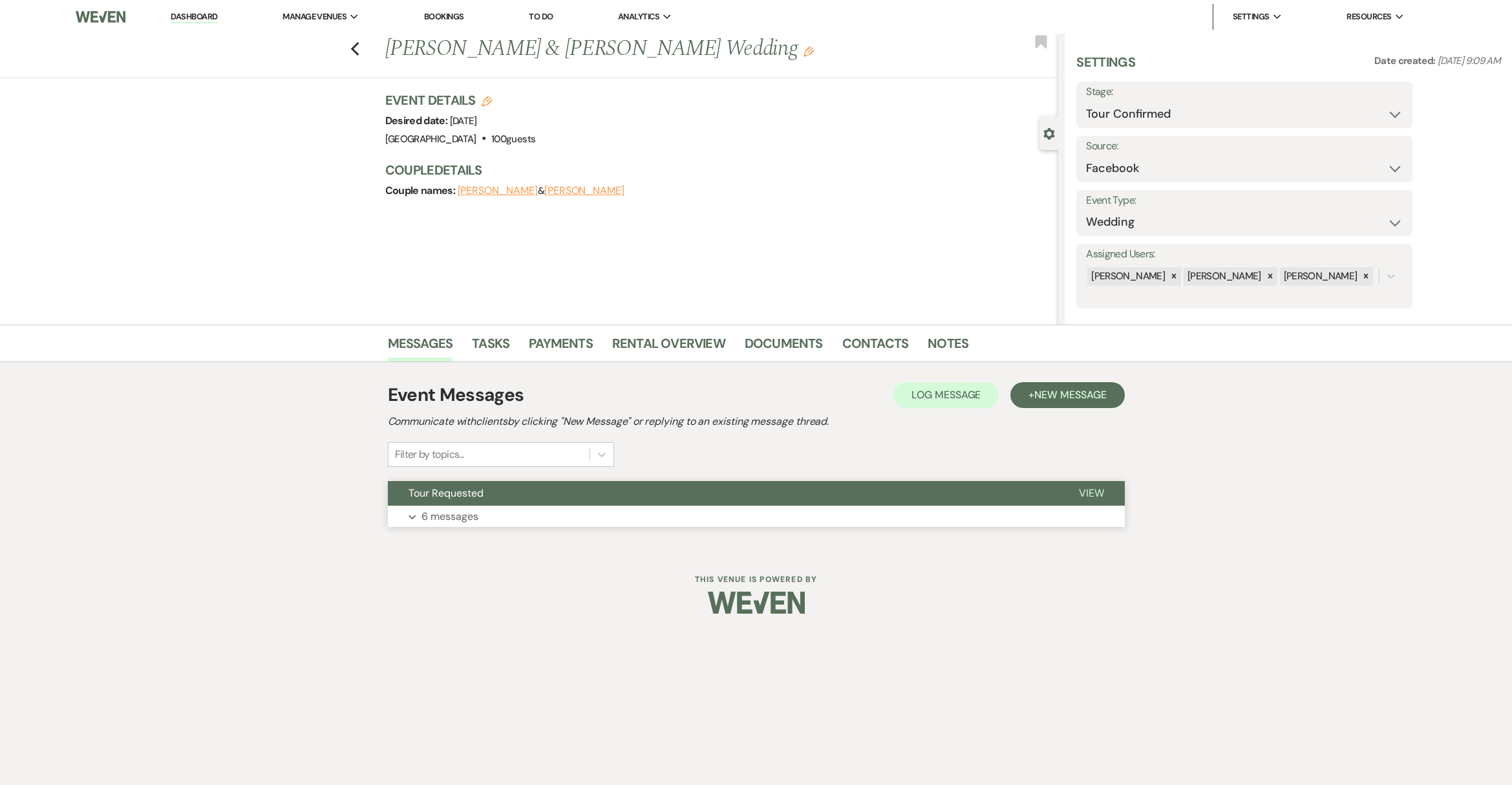
click at [485, 510] on button "Expand 6 messages" at bounding box center [756, 517] width 737 height 22
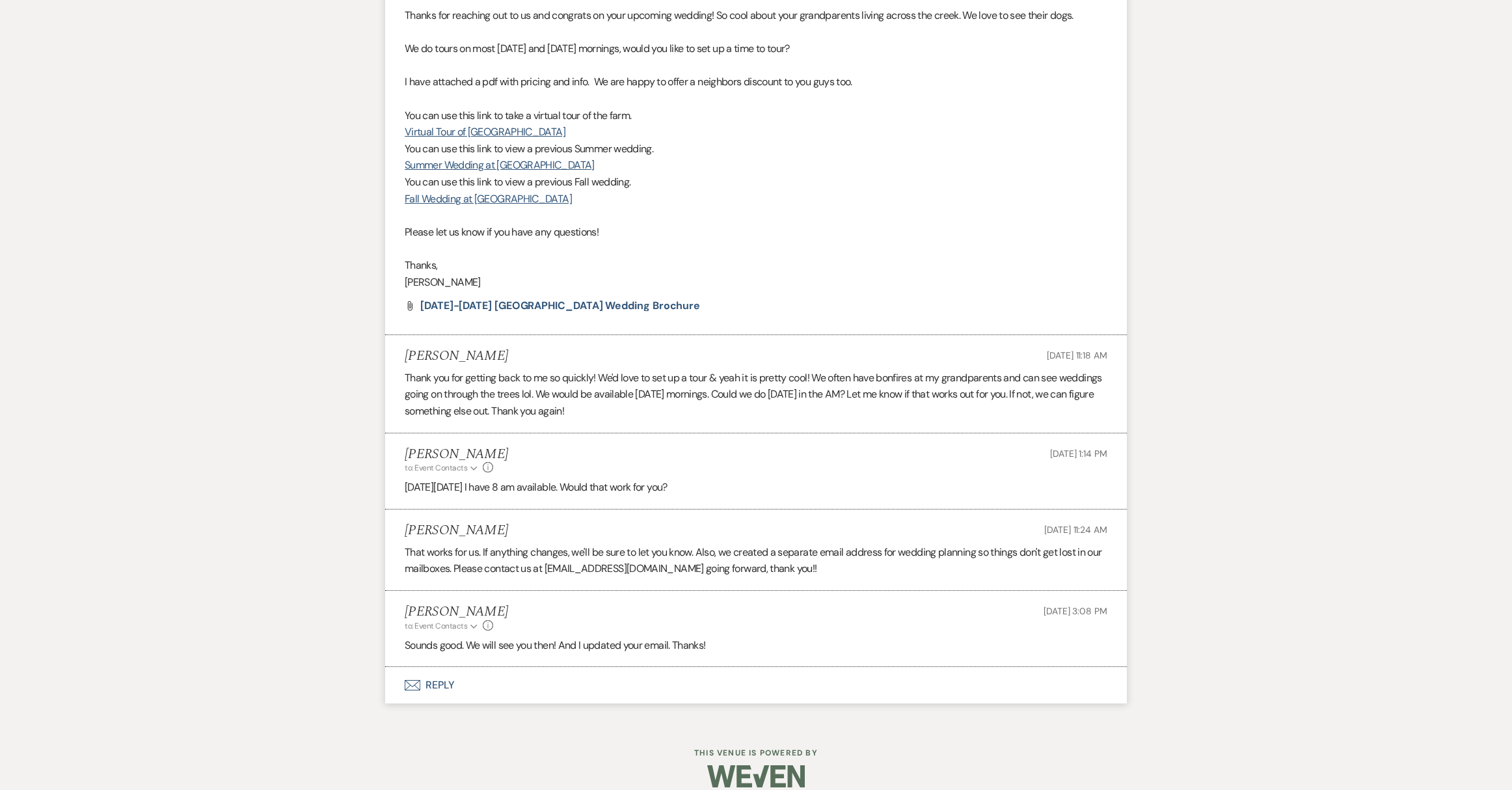
scroll to position [846, 0]
click at [438, 668] on button "Envelope Reply" at bounding box center [756, 686] width 741 height 37
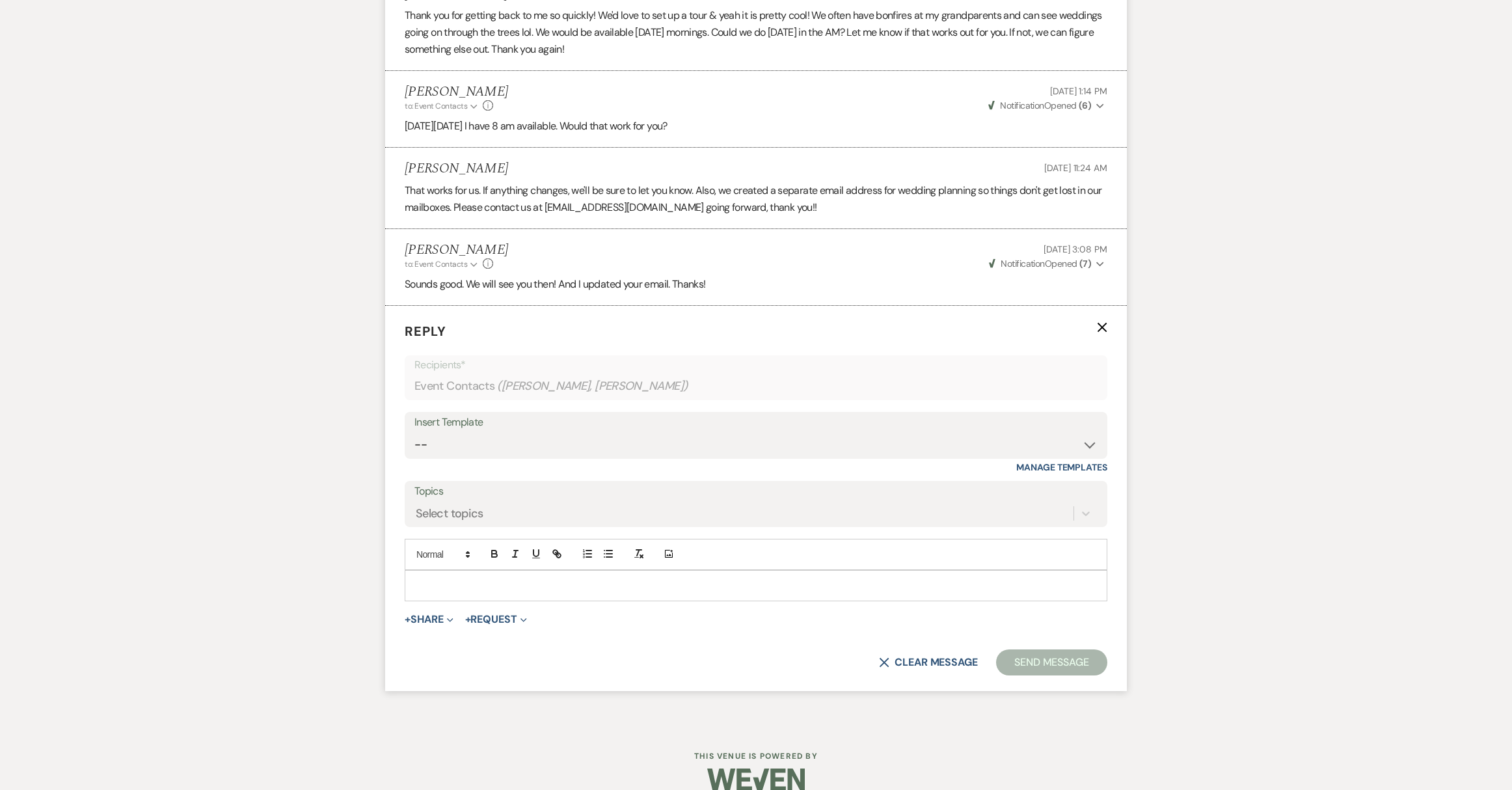
scroll to position [1211, 0]
click at [471, 575] on p at bounding box center [756, 583] width 682 height 15
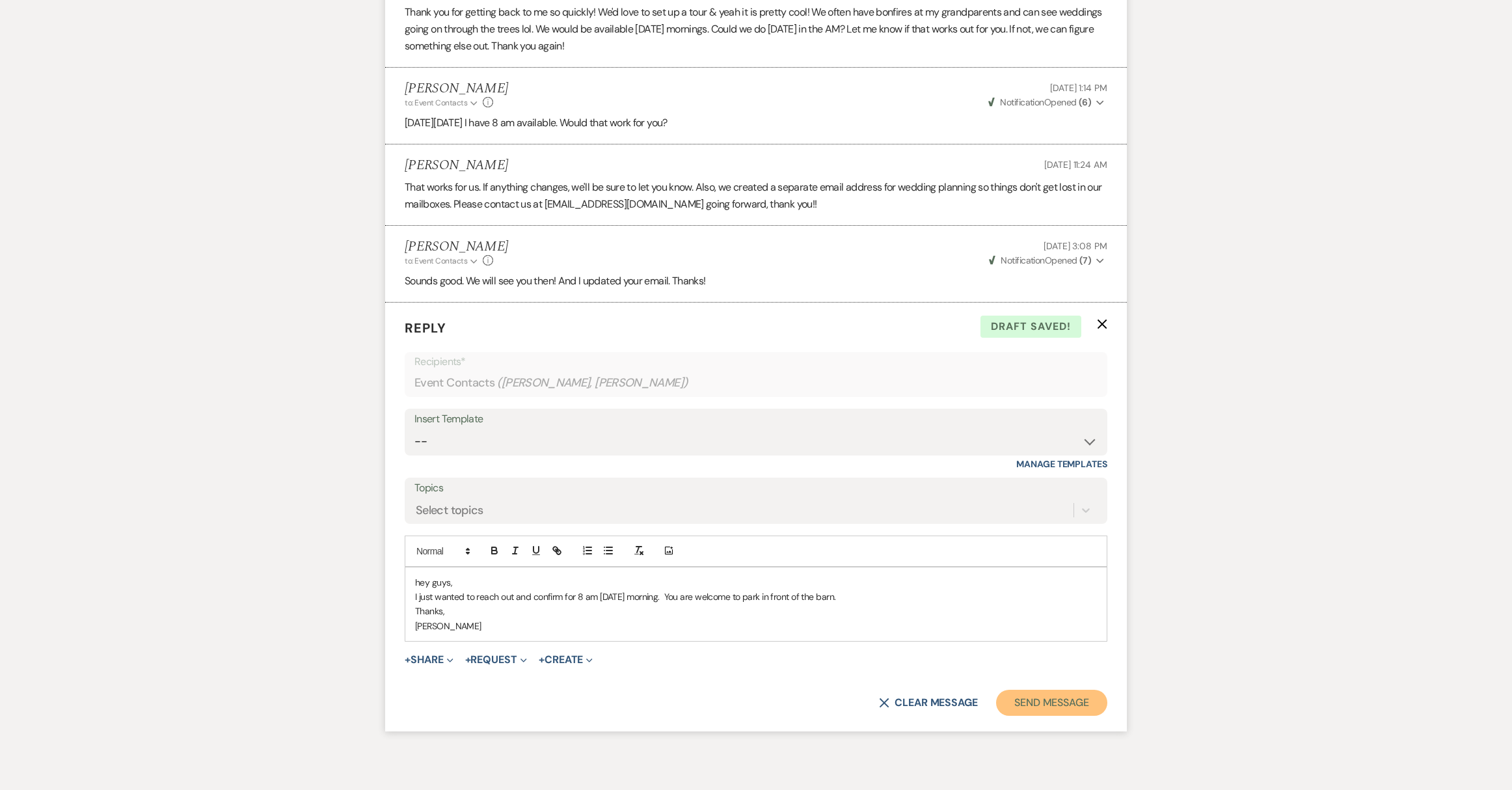
click at [1054, 690] on button "Send Message" at bounding box center [1052, 703] width 111 height 26
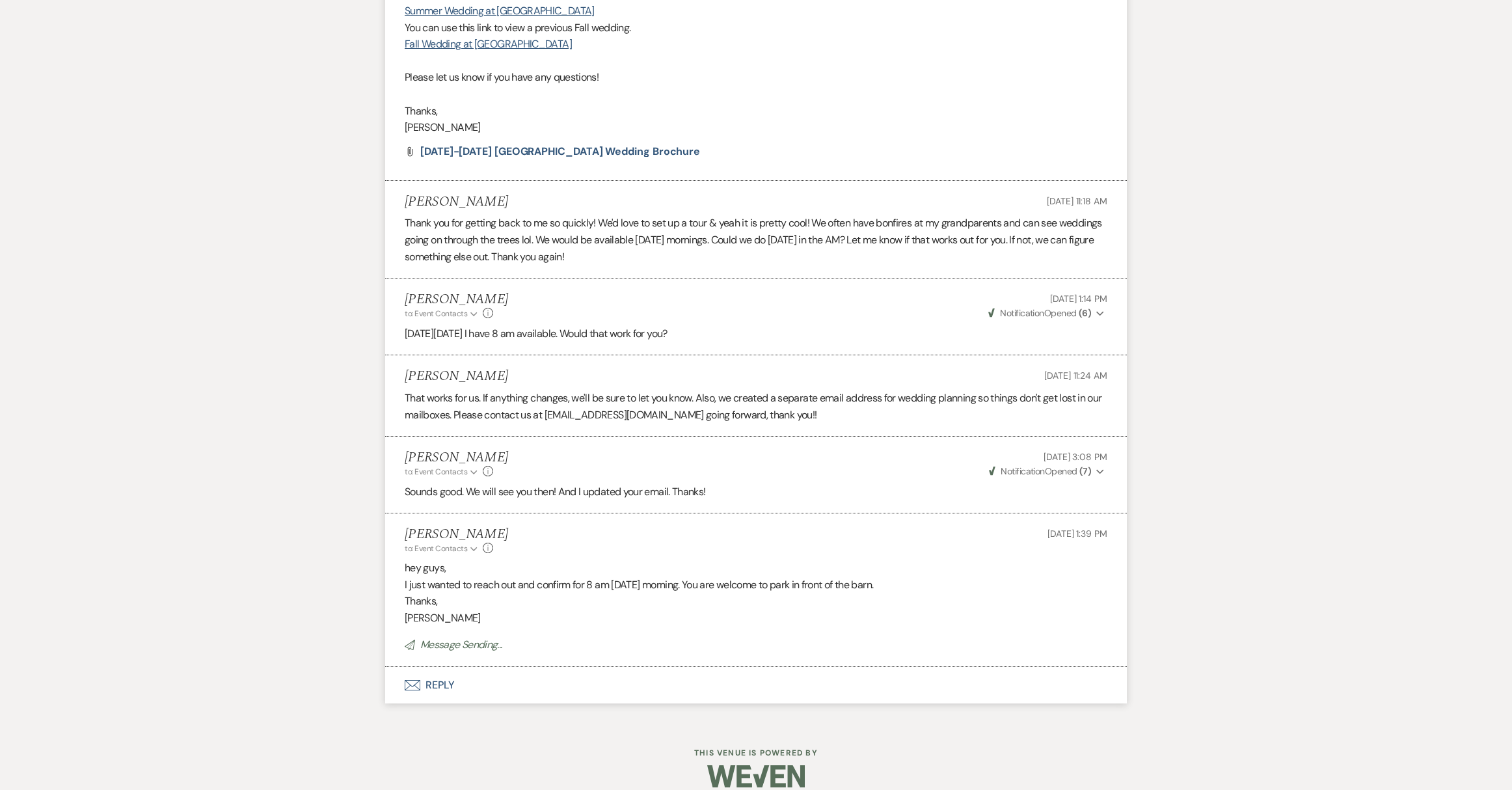
scroll to position [973, 0]
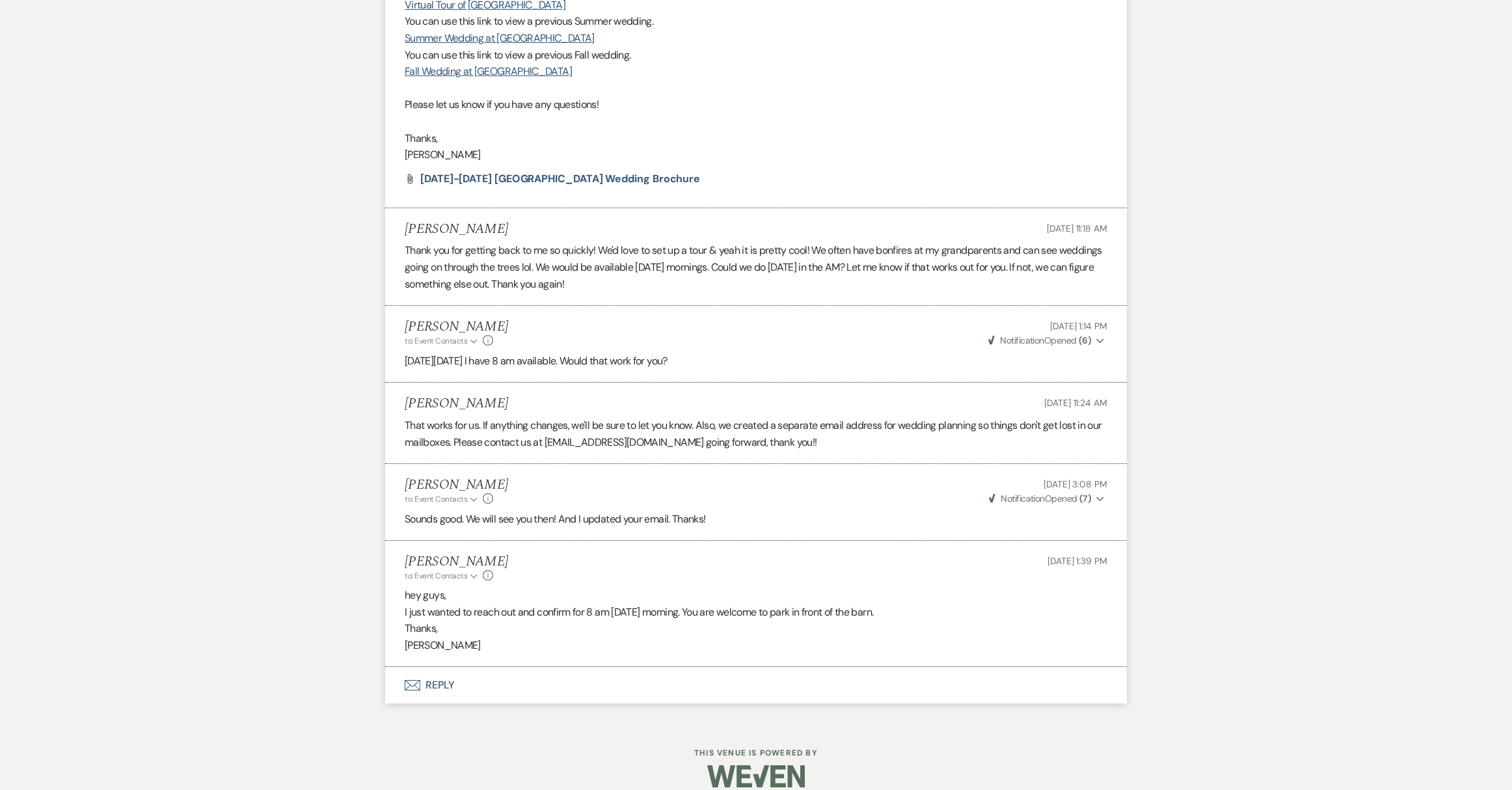
click at [325, 255] on div "Messages Tasks Payments Rental Overview Documents Contacts Notes Event Messages…" at bounding box center [756, 39] width 1512 height 1370
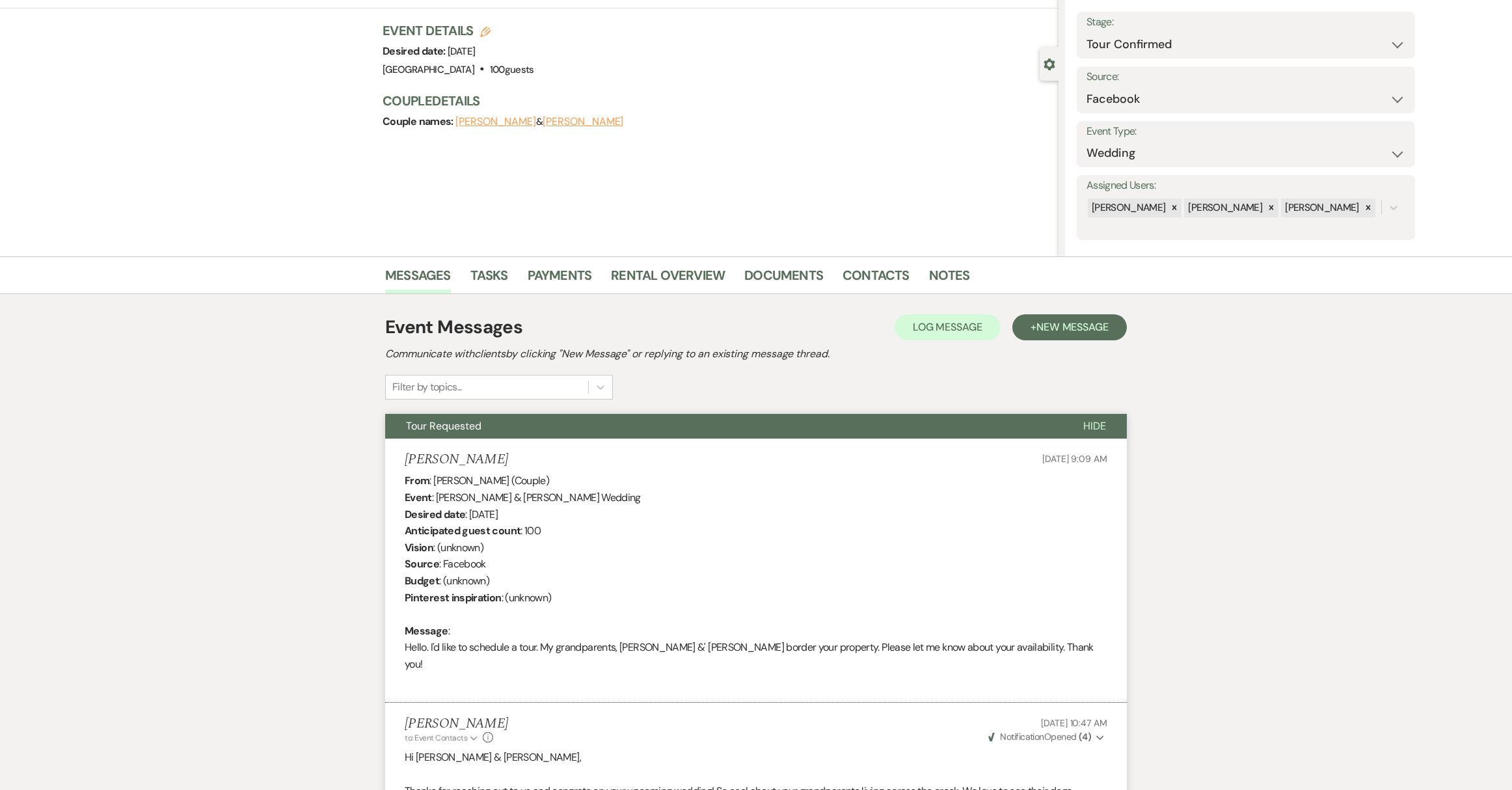
scroll to position [0, 0]
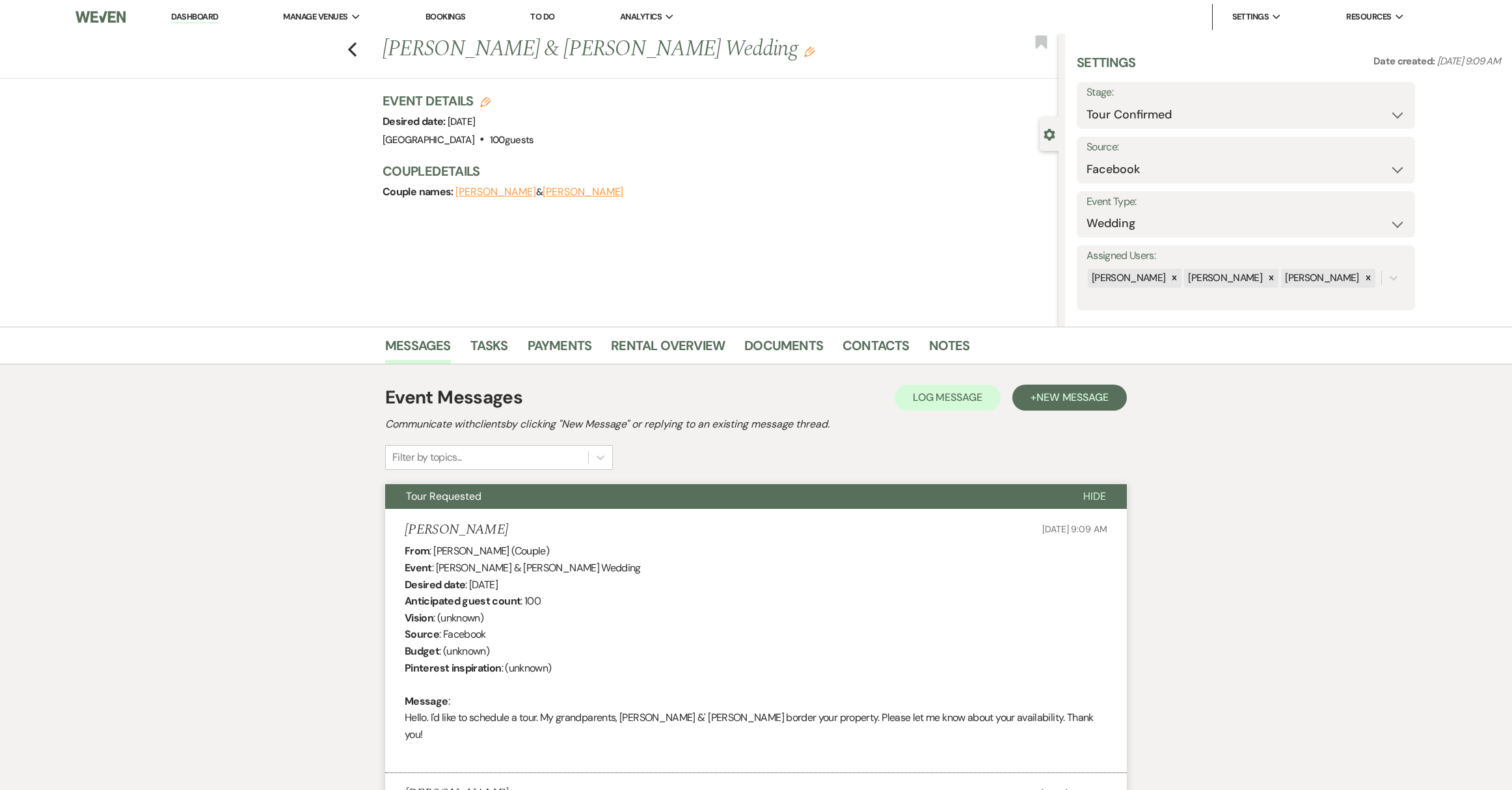
click at [205, 19] on link "Dashboard" at bounding box center [194, 17] width 47 height 12
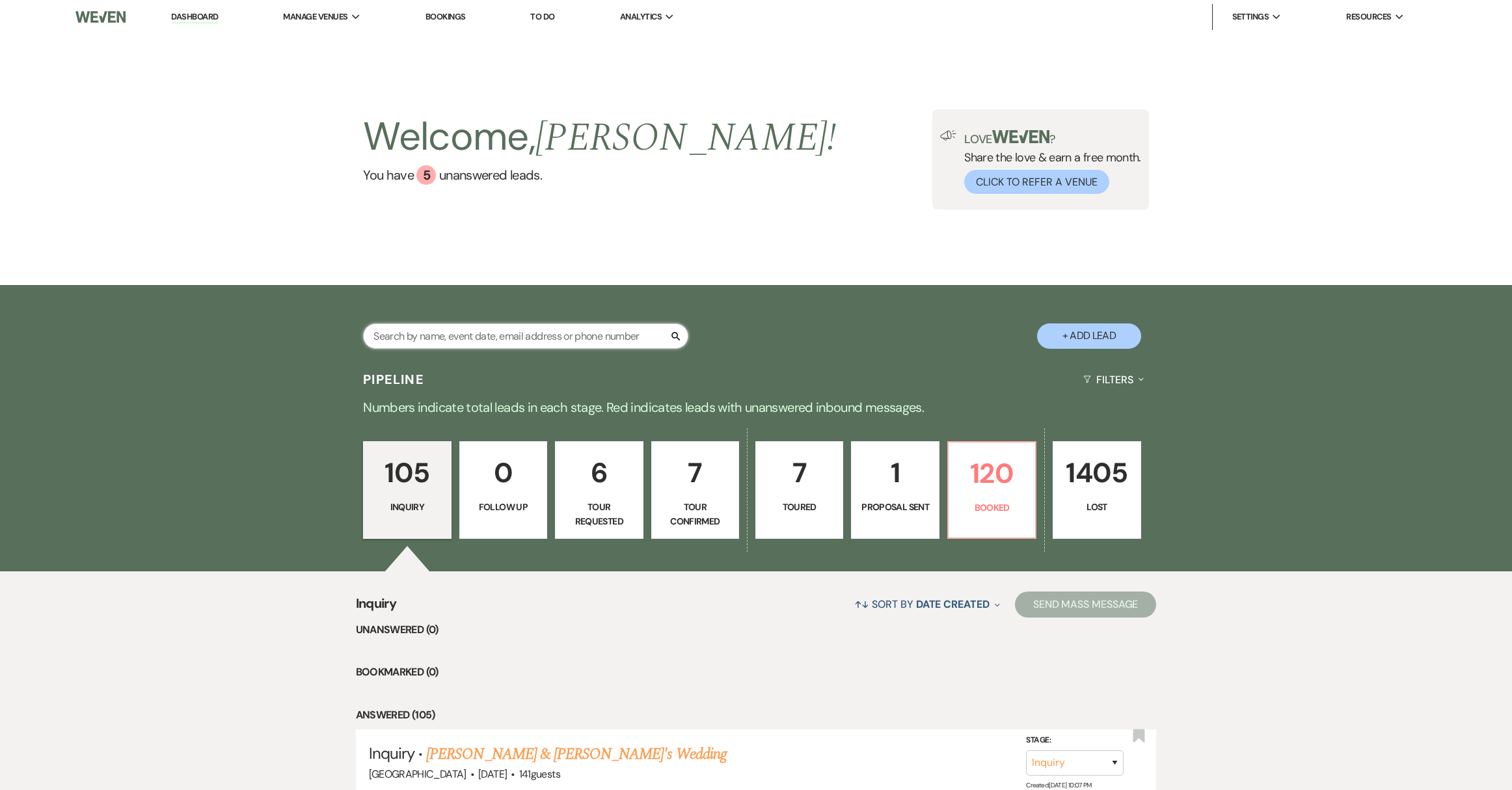
click at [455, 337] on input "text" at bounding box center [525, 336] width 325 height 26
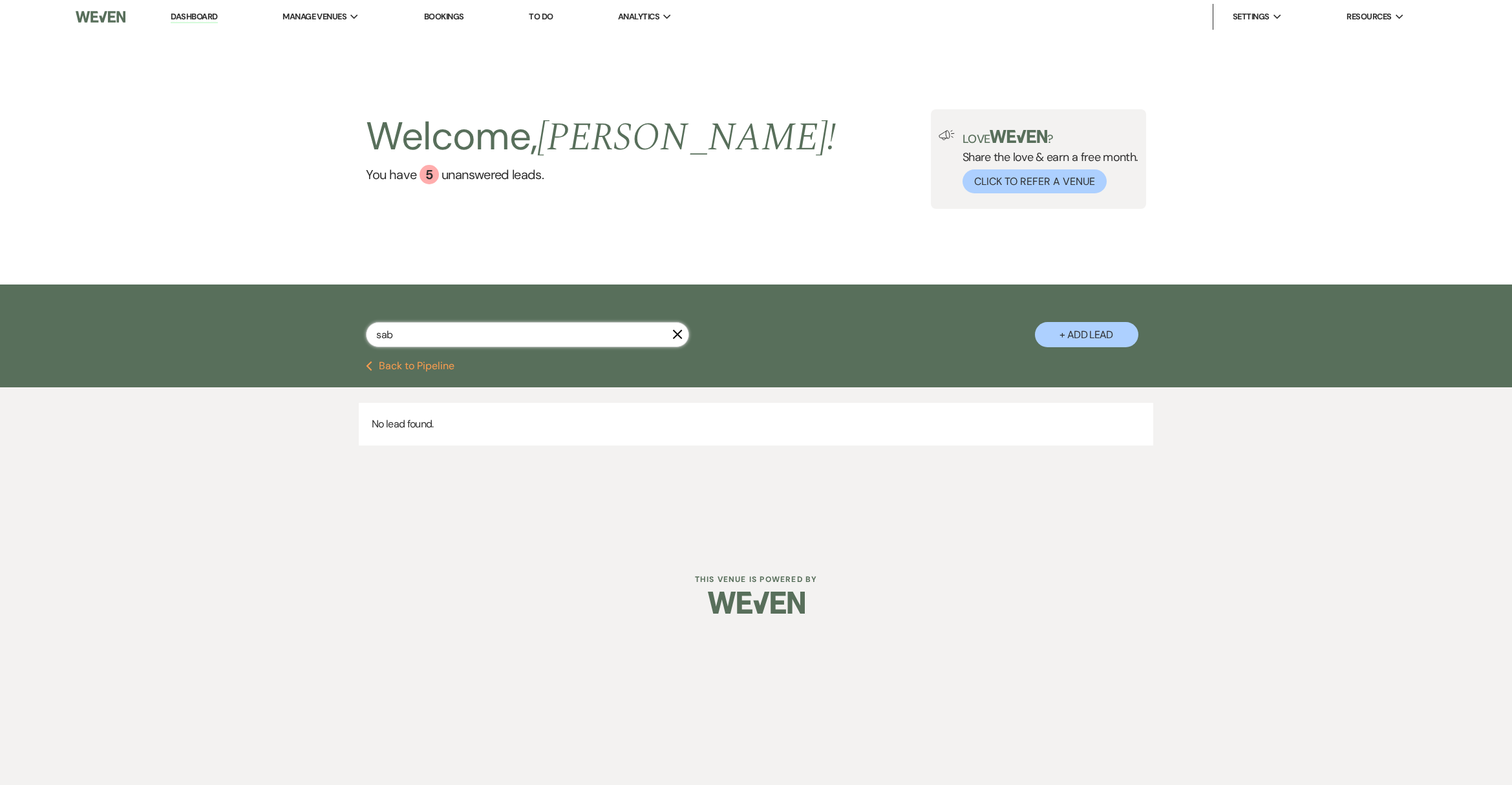
type input "sabr"
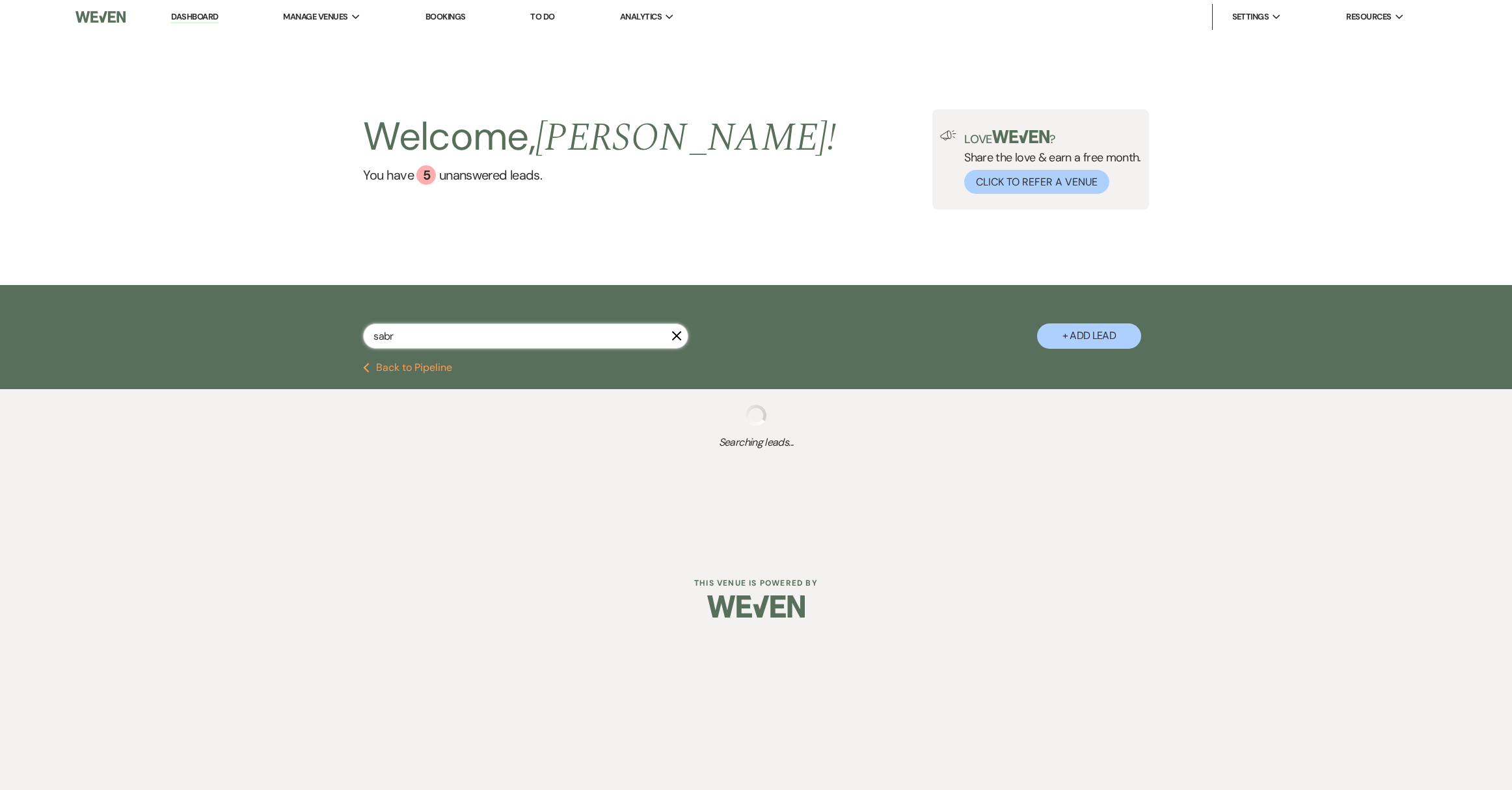
select select "8"
select select "5"
select select "8"
select select "5"
select select "8"
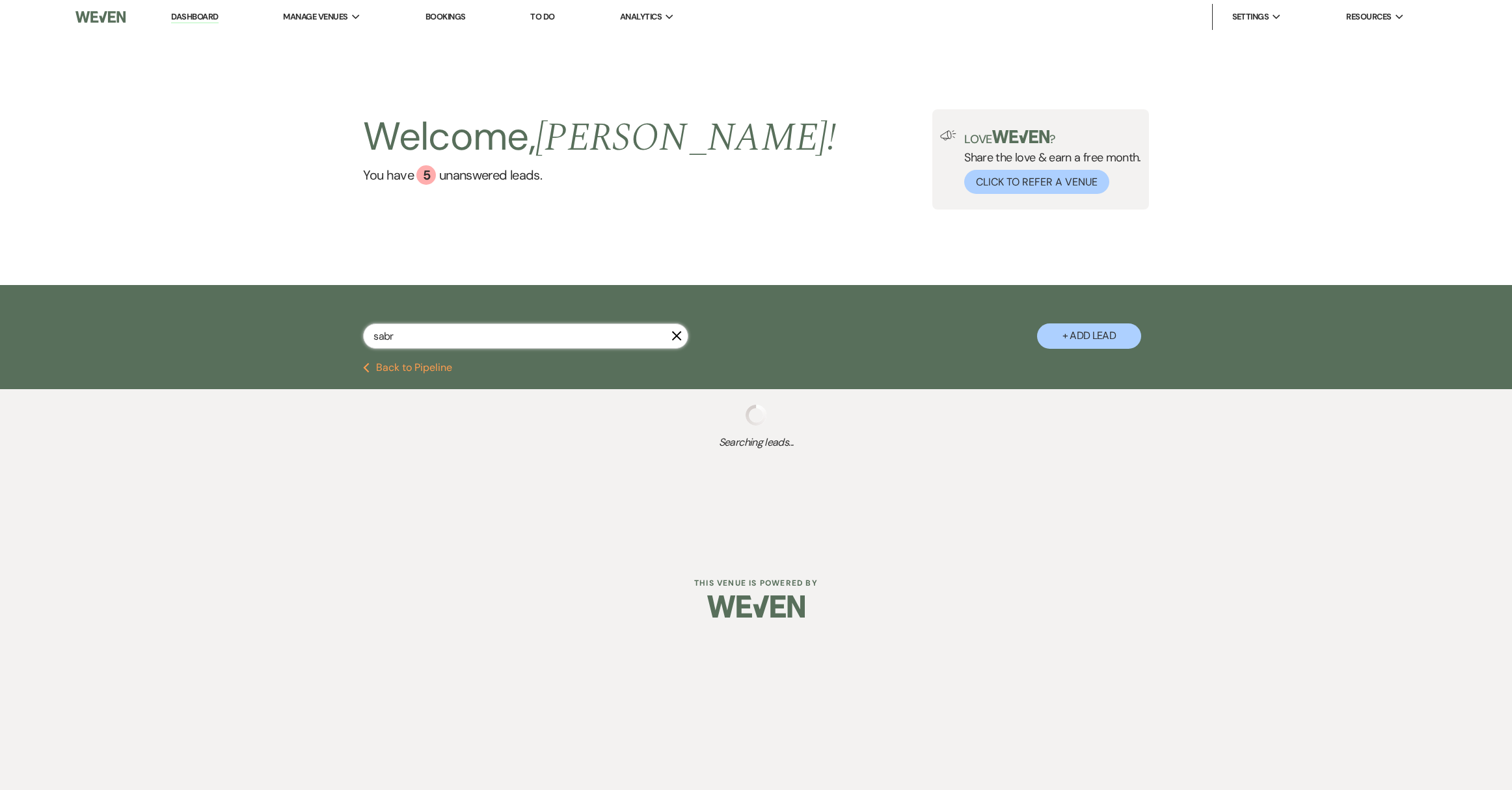
select select "5"
select select "8"
select select "5"
select select "8"
select select "5"
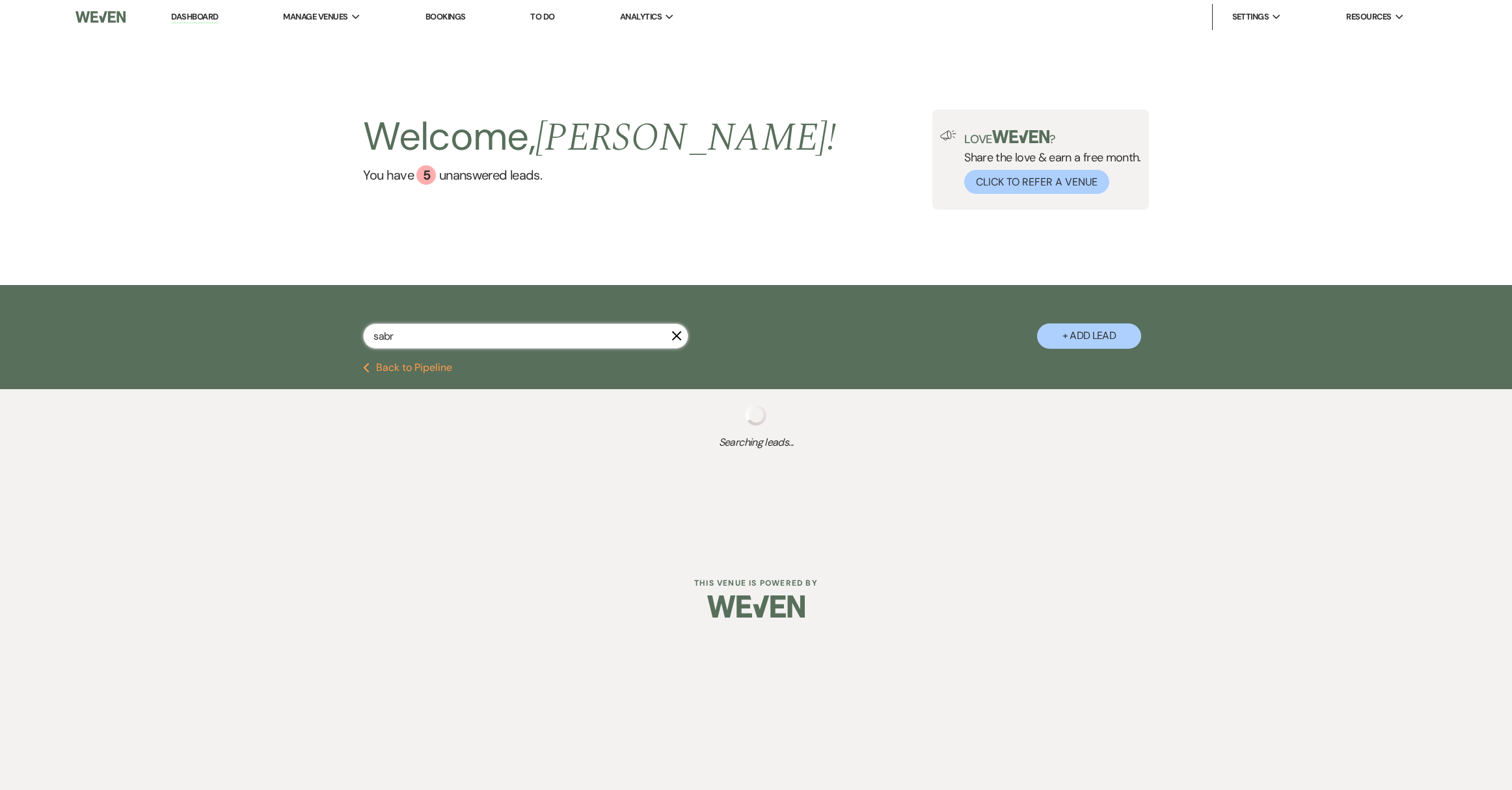
select select "8"
select select "5"
select select "8"
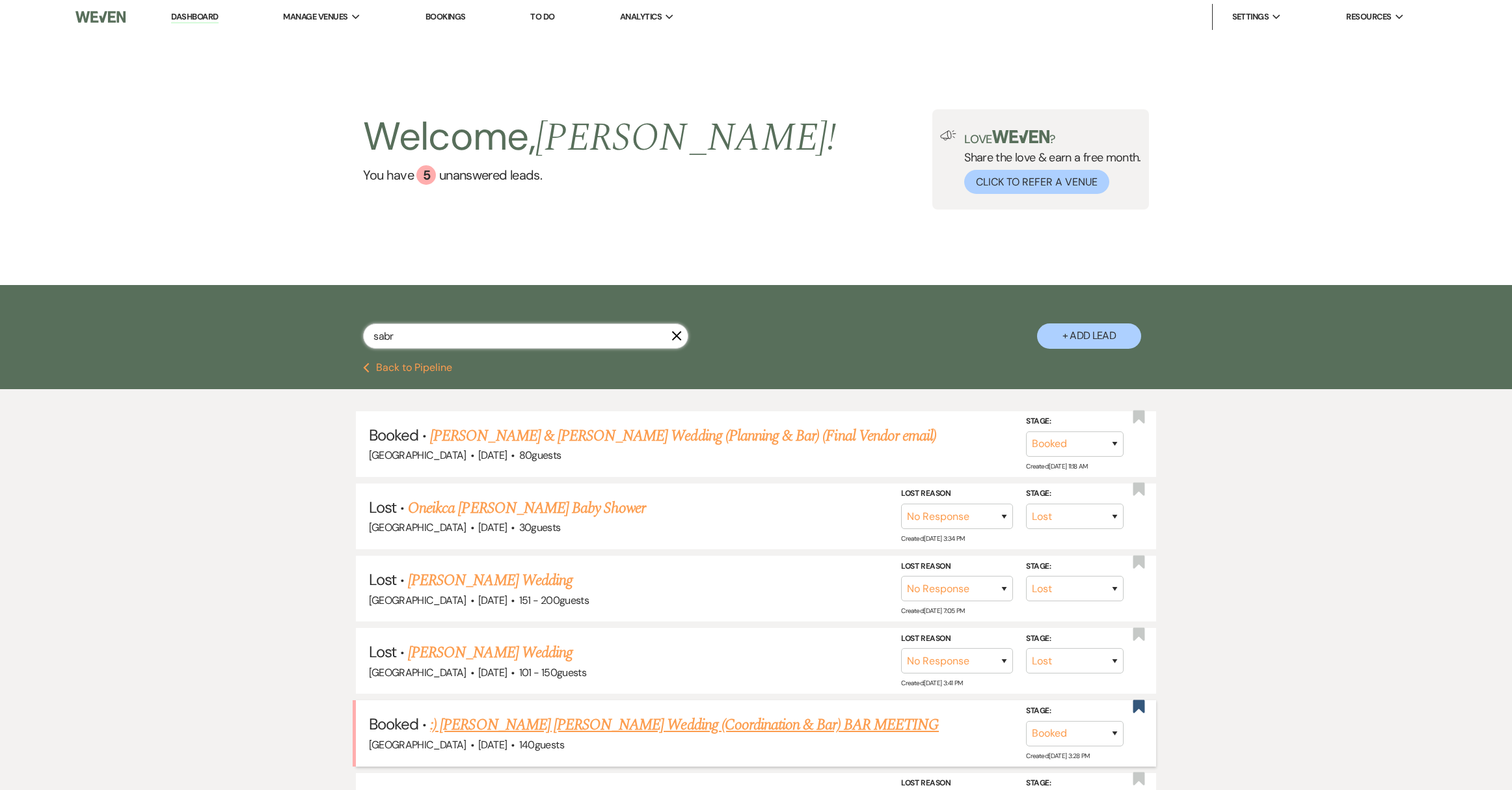
type input "sabr"
click at [569, 727] on link ":) [PERSON_NAME] [PERSON_NAME] Wedding (Coordination & Bar) BAR MEETING" at bounding box center [684, 725] width 509 height 23
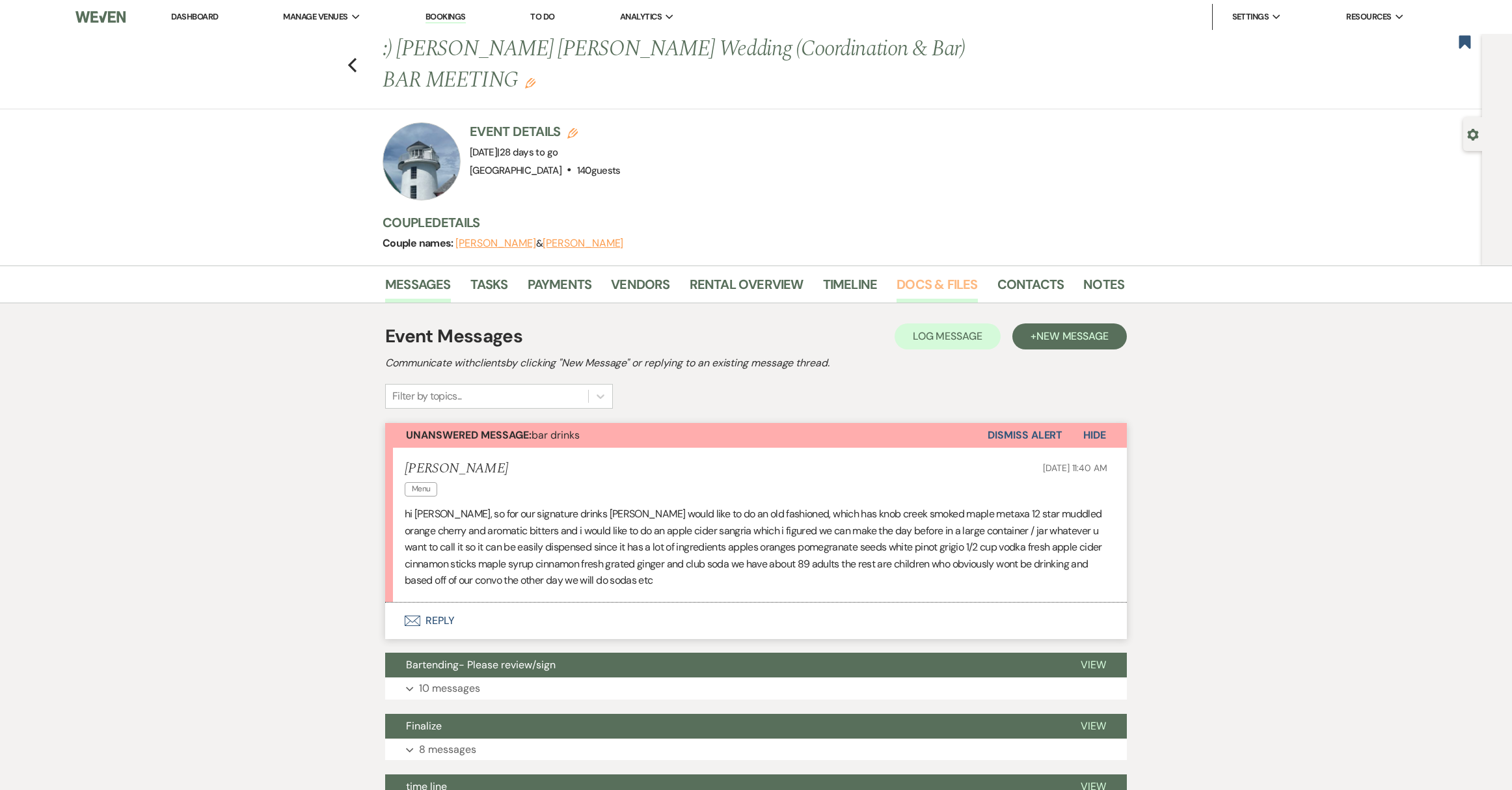
click at [919, 284] on link "Docs & Files" at bounding box center [937, 288] width 81 height 28
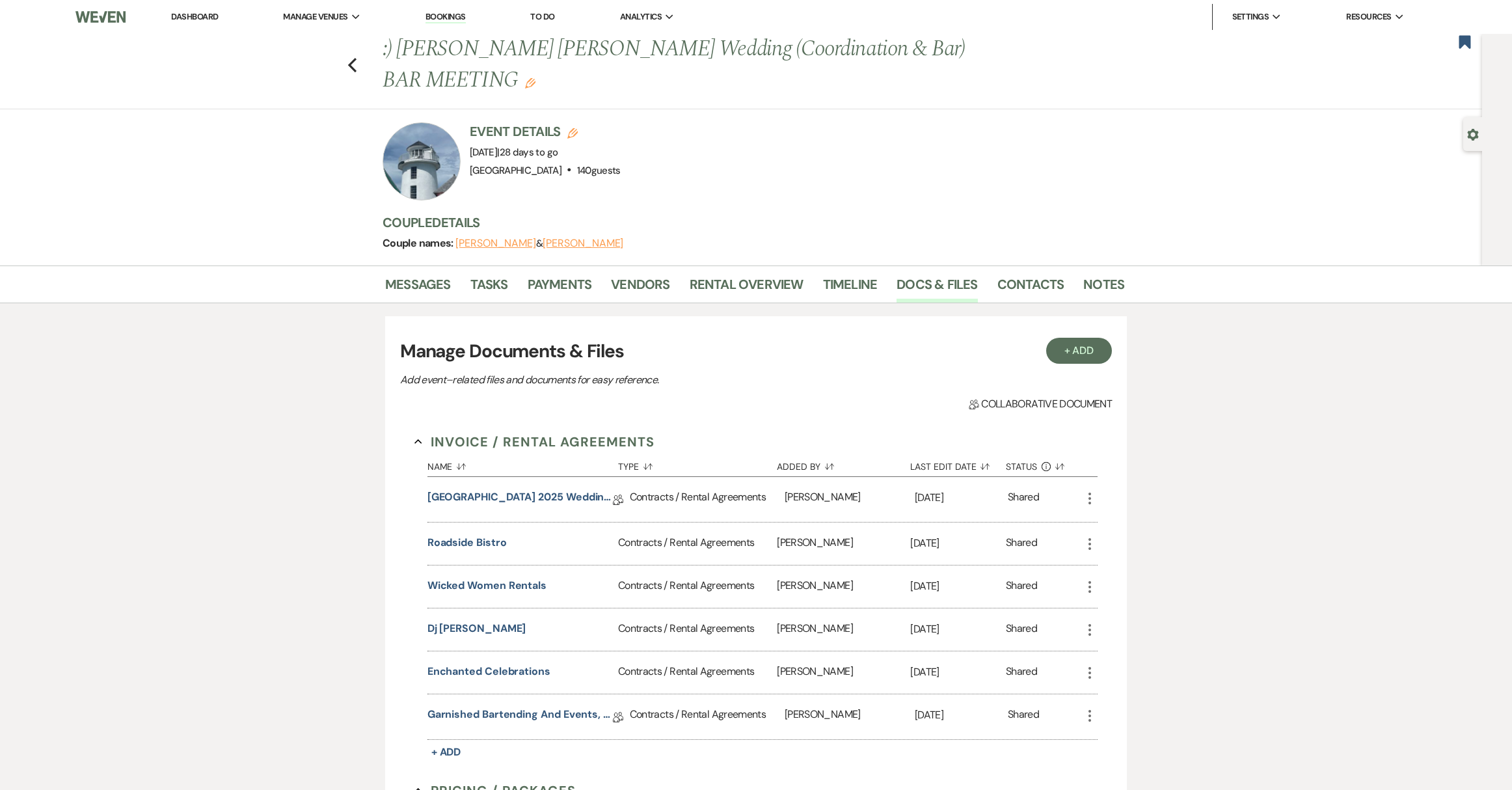
click at [1092, 495] on icon "More" at bounding box center [1089, 498] width 15 height 15
click at [1113, 524] on link "Zoom View" at bounding box center [1148, 524] width 131 height 22
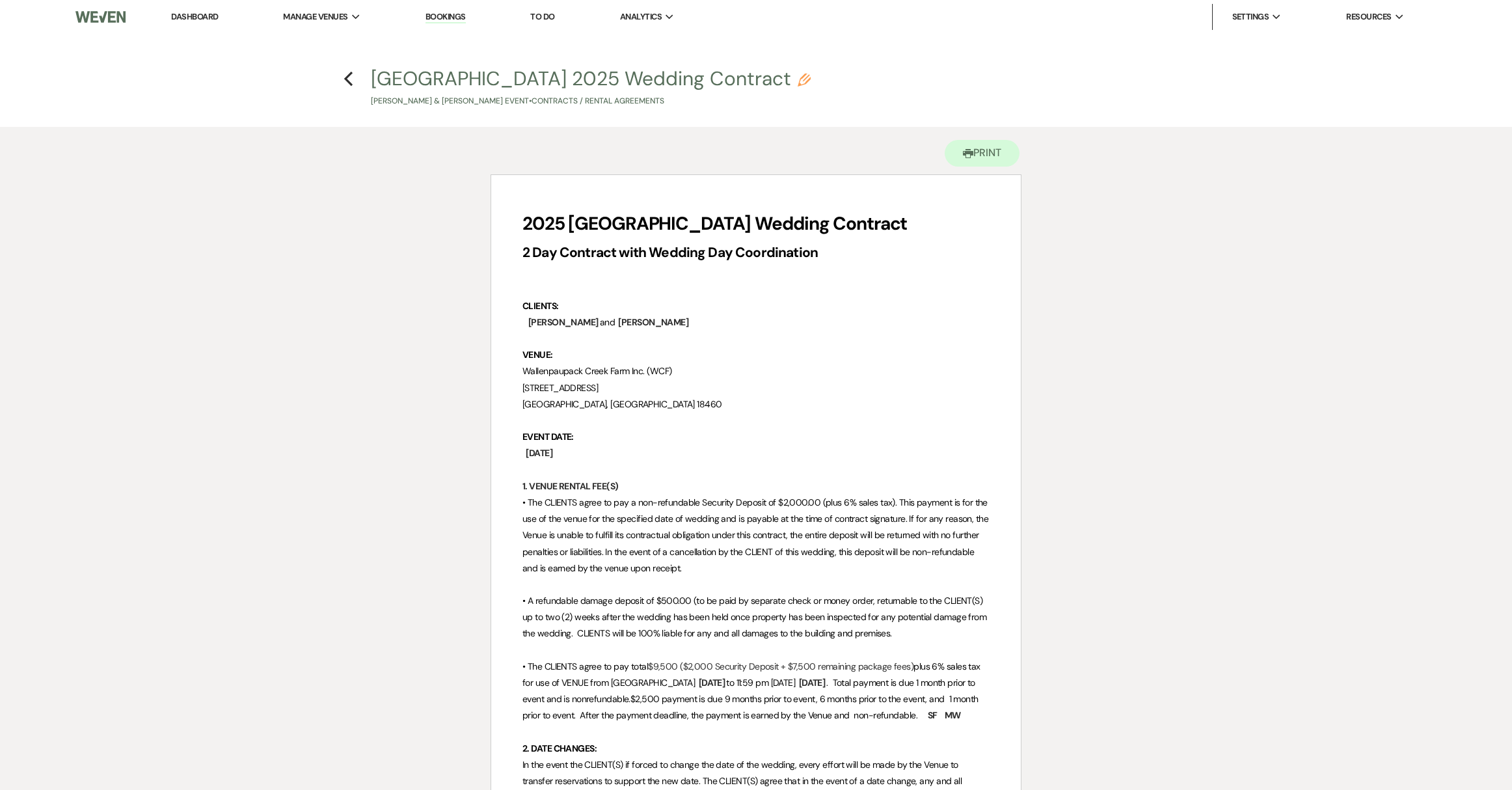
scroll to position [121, 0]
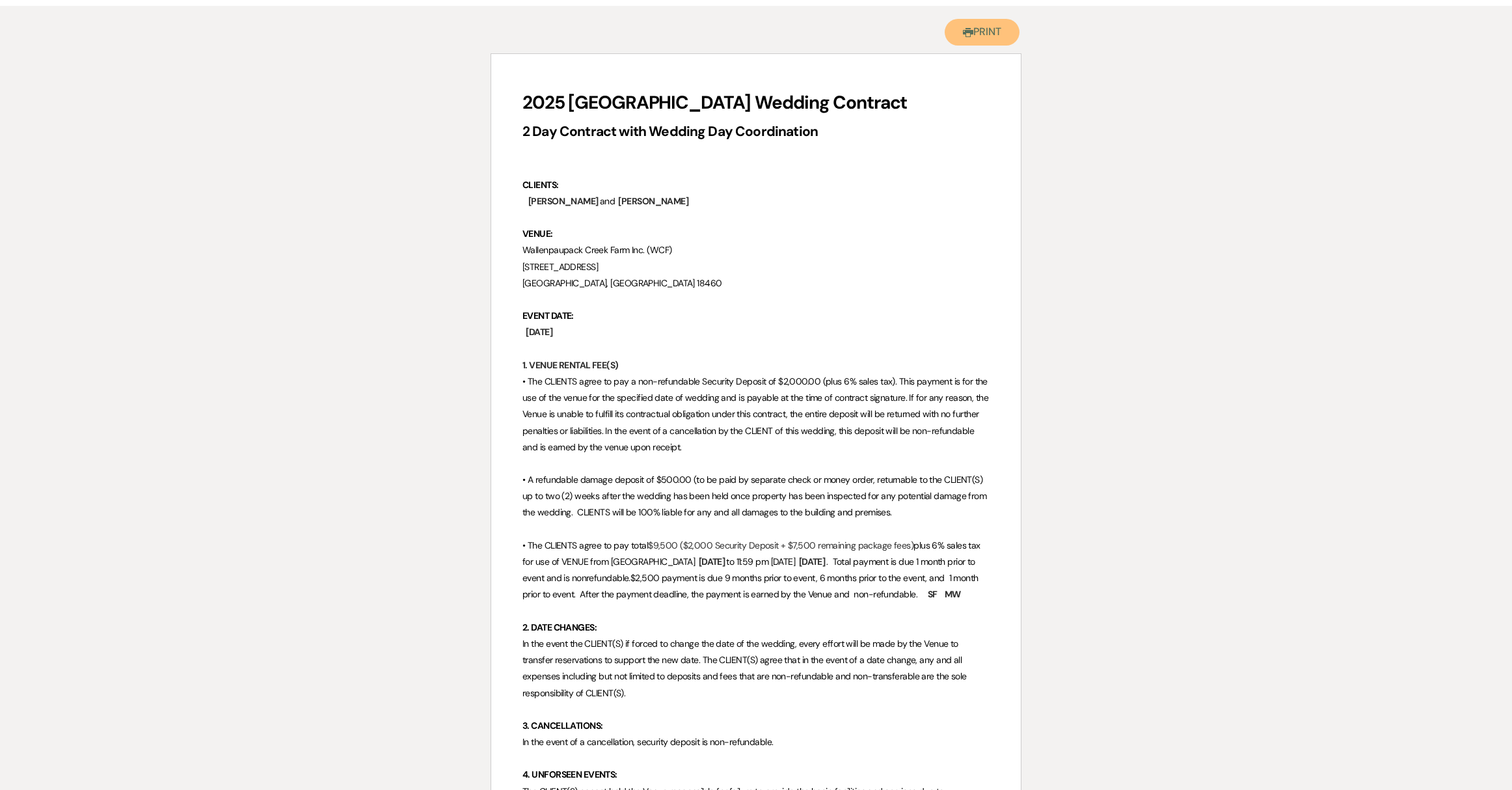
click at [972, 29] on button "Printer Print" at bounding box center [982, 32] width 75 height 27
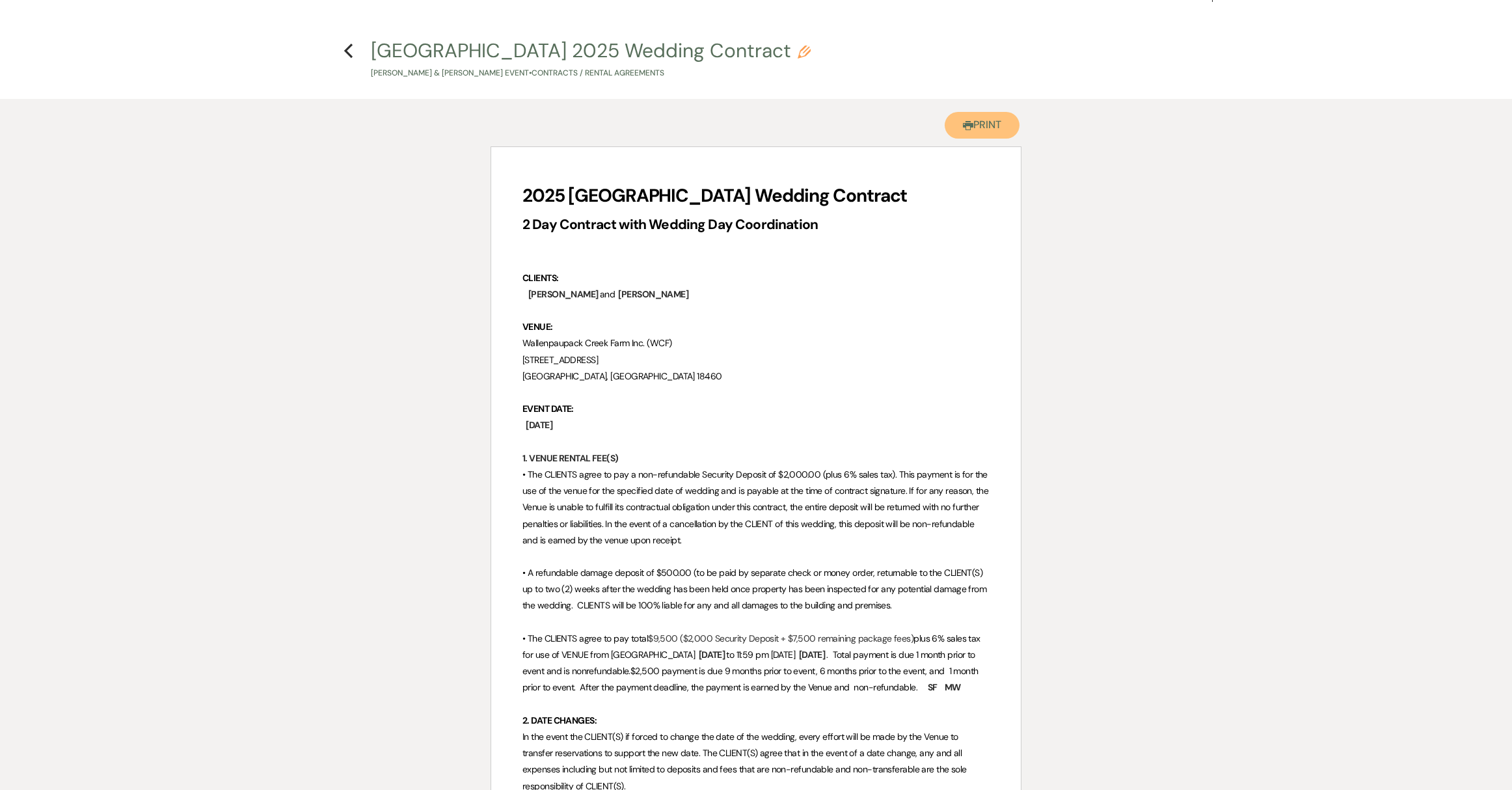
scroll to position [0, 0]
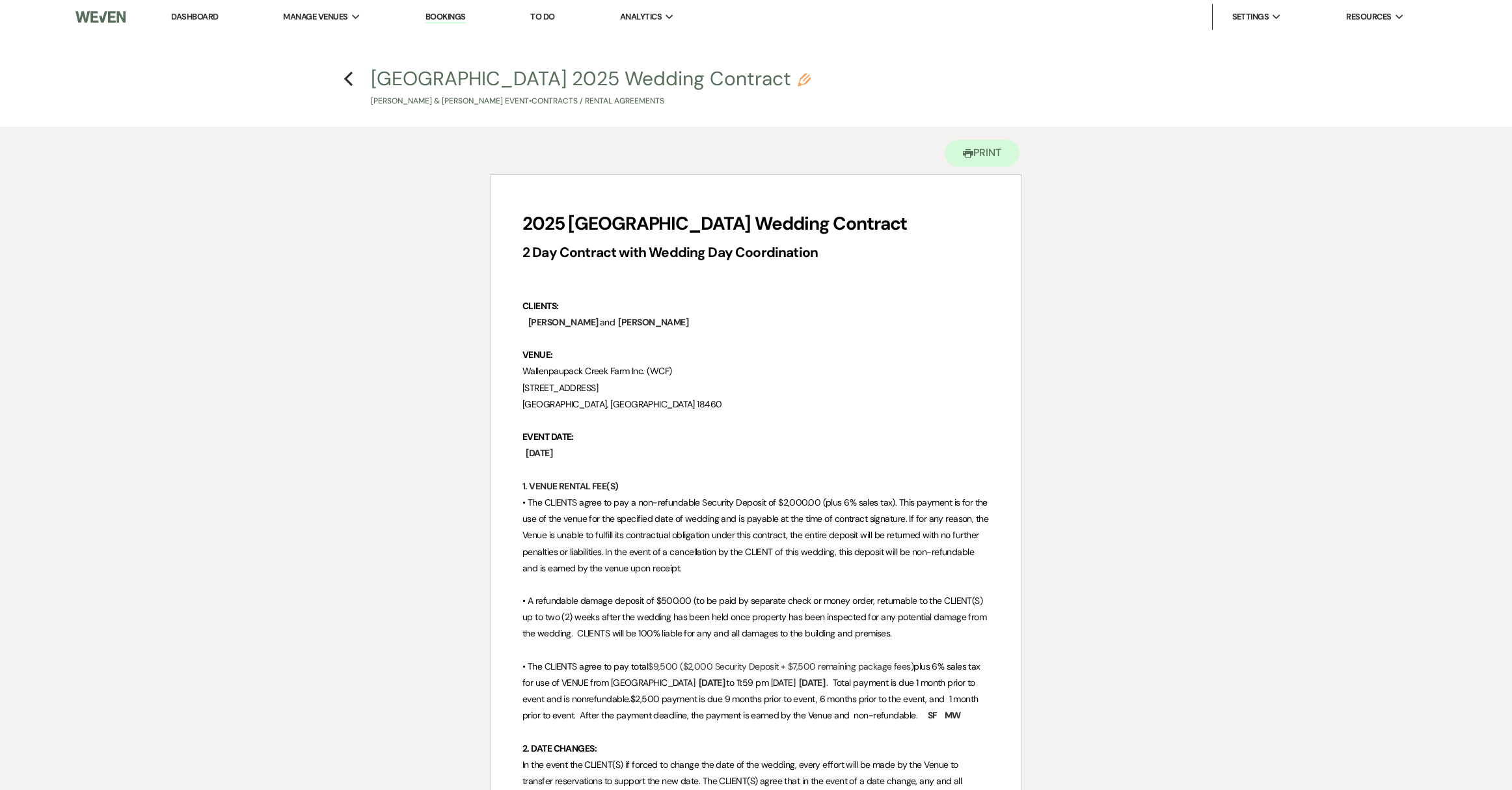
click at [221, 16] on li "Dashboard" at bounding box center [195, 17] width 60 height 26
click at [217, 16] on link "Dashboard" at bounding box center [194, 16] width 47 height 11
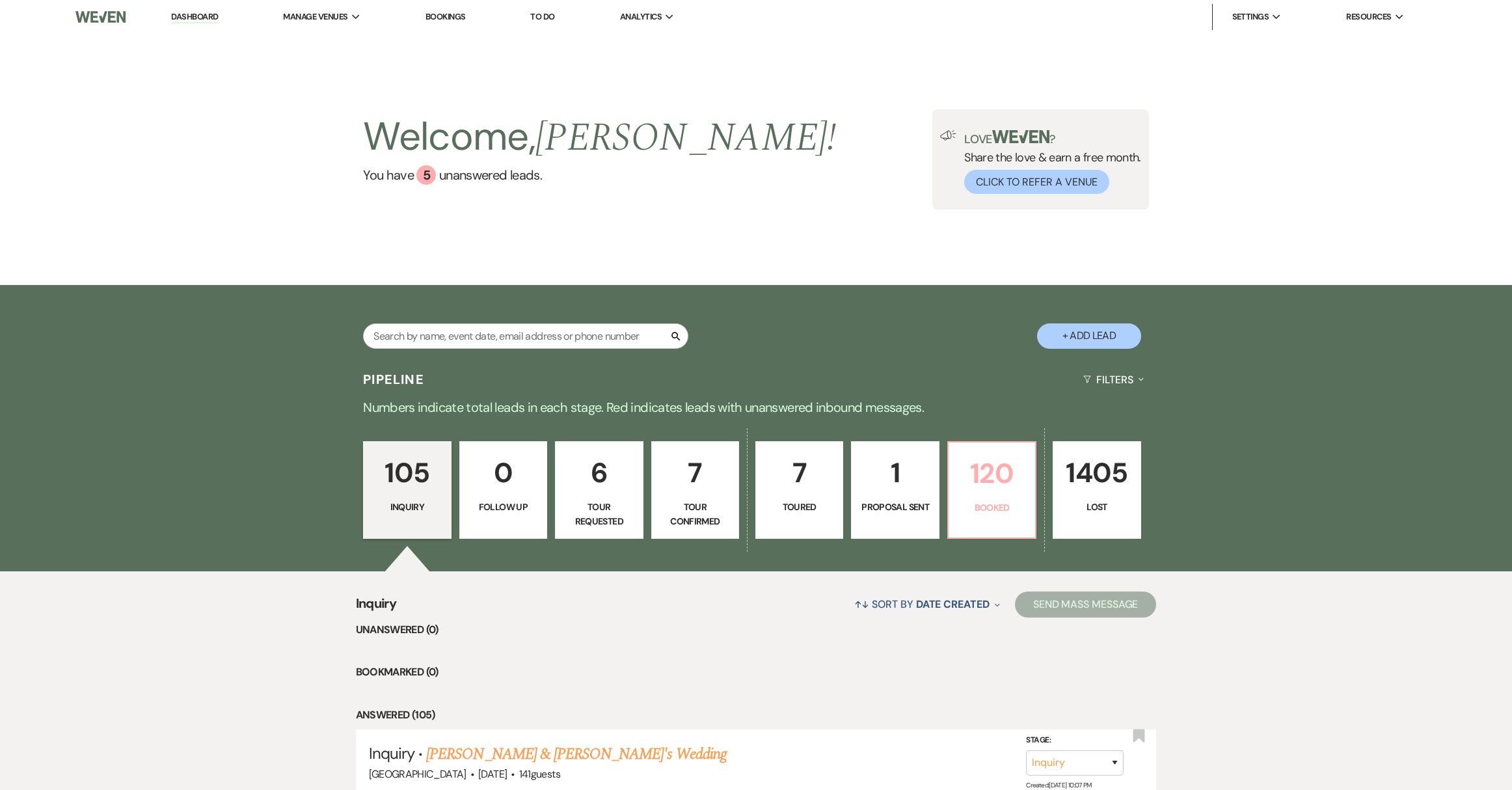
click at [999, 496] on link "120 Booked" at bounding box center [992, 490] width 89 height 98
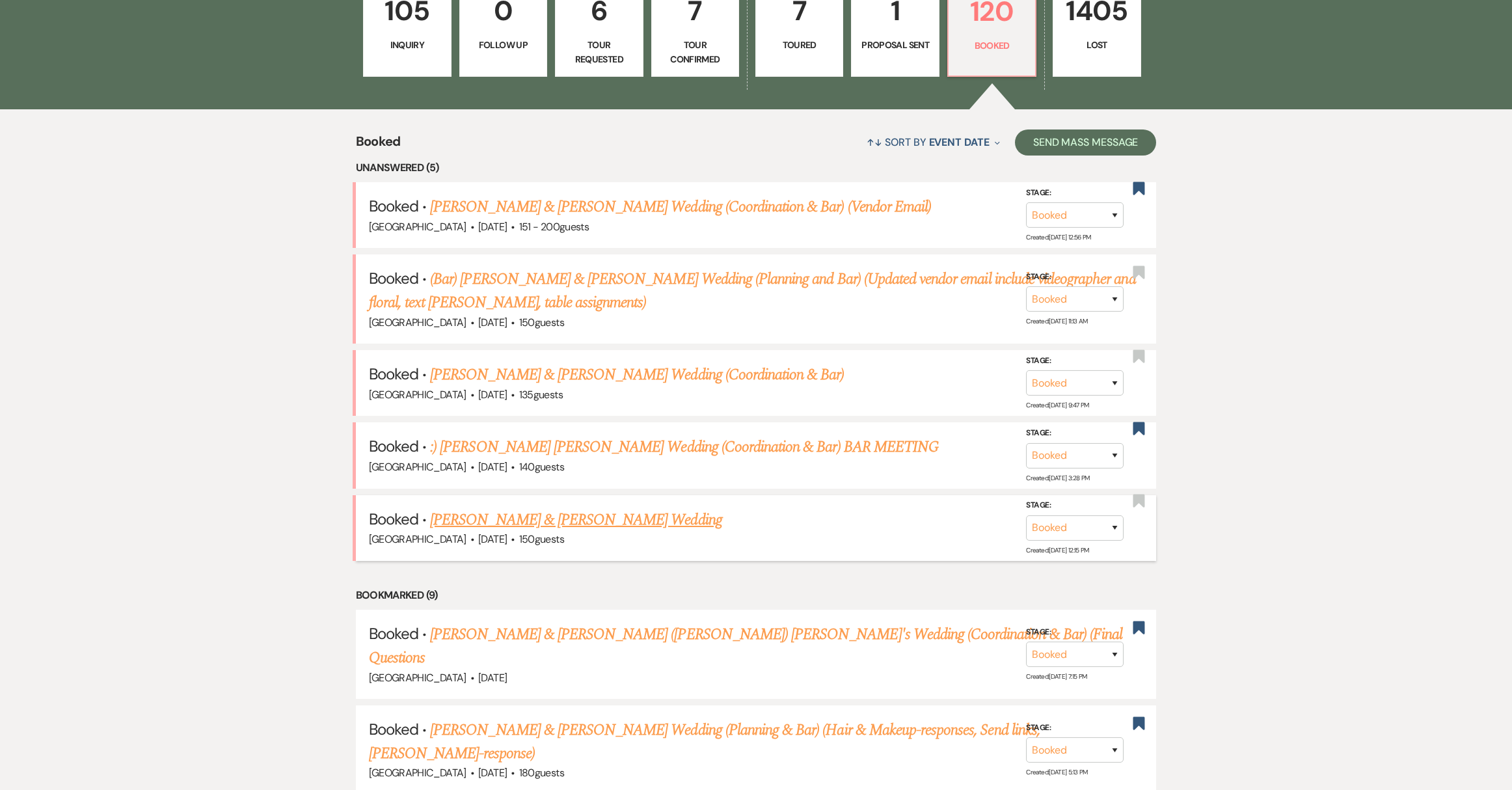
scroll to position [521, 0]
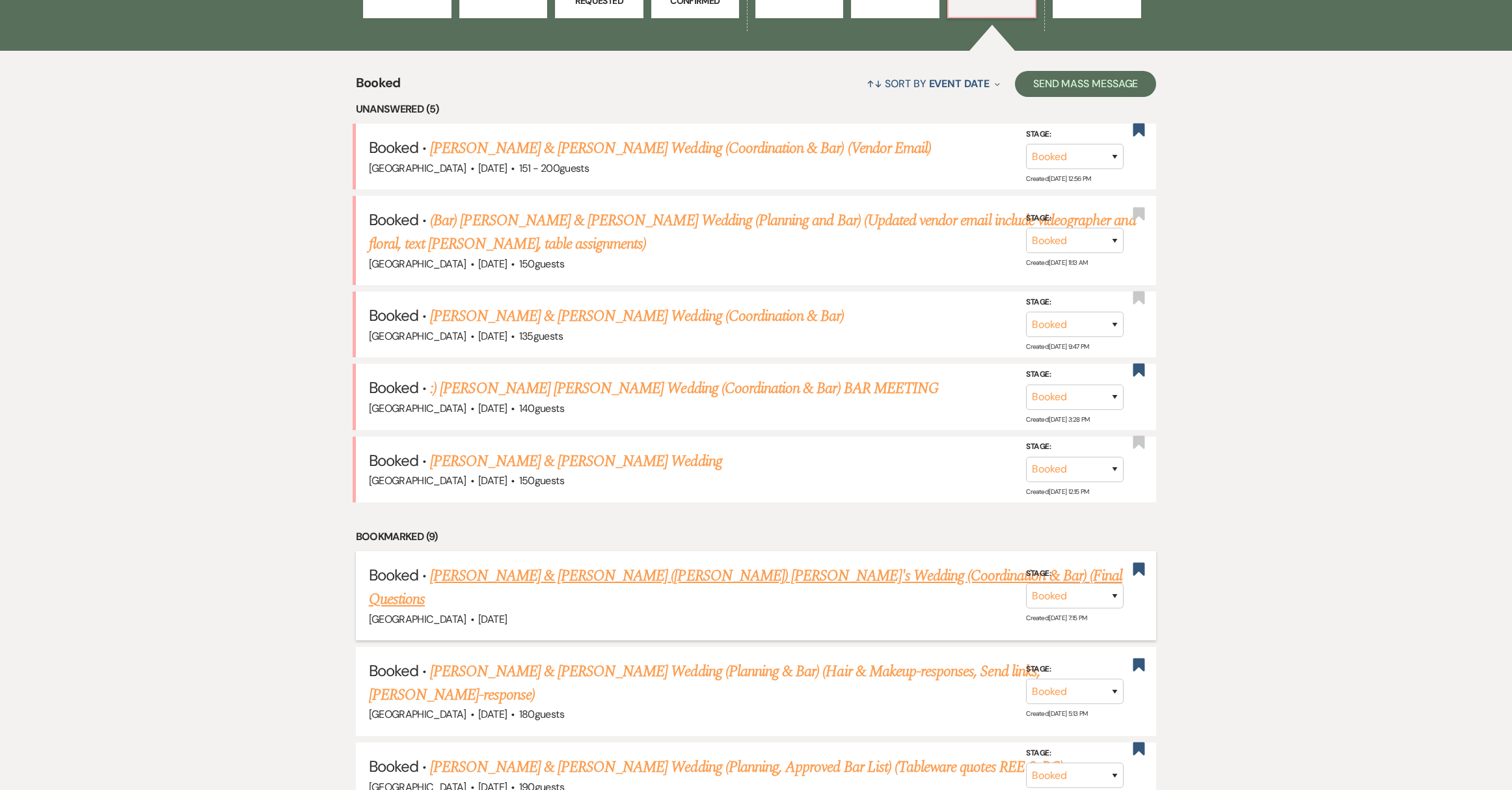
click at [585, 576] on link "[PERSON_NAME] & [PERSON_NAME] ([PERSON_NAME]) [PERSON_NAME]'s Wedding (Coordina…" at bounding box center [746, 588] width 754 height 47
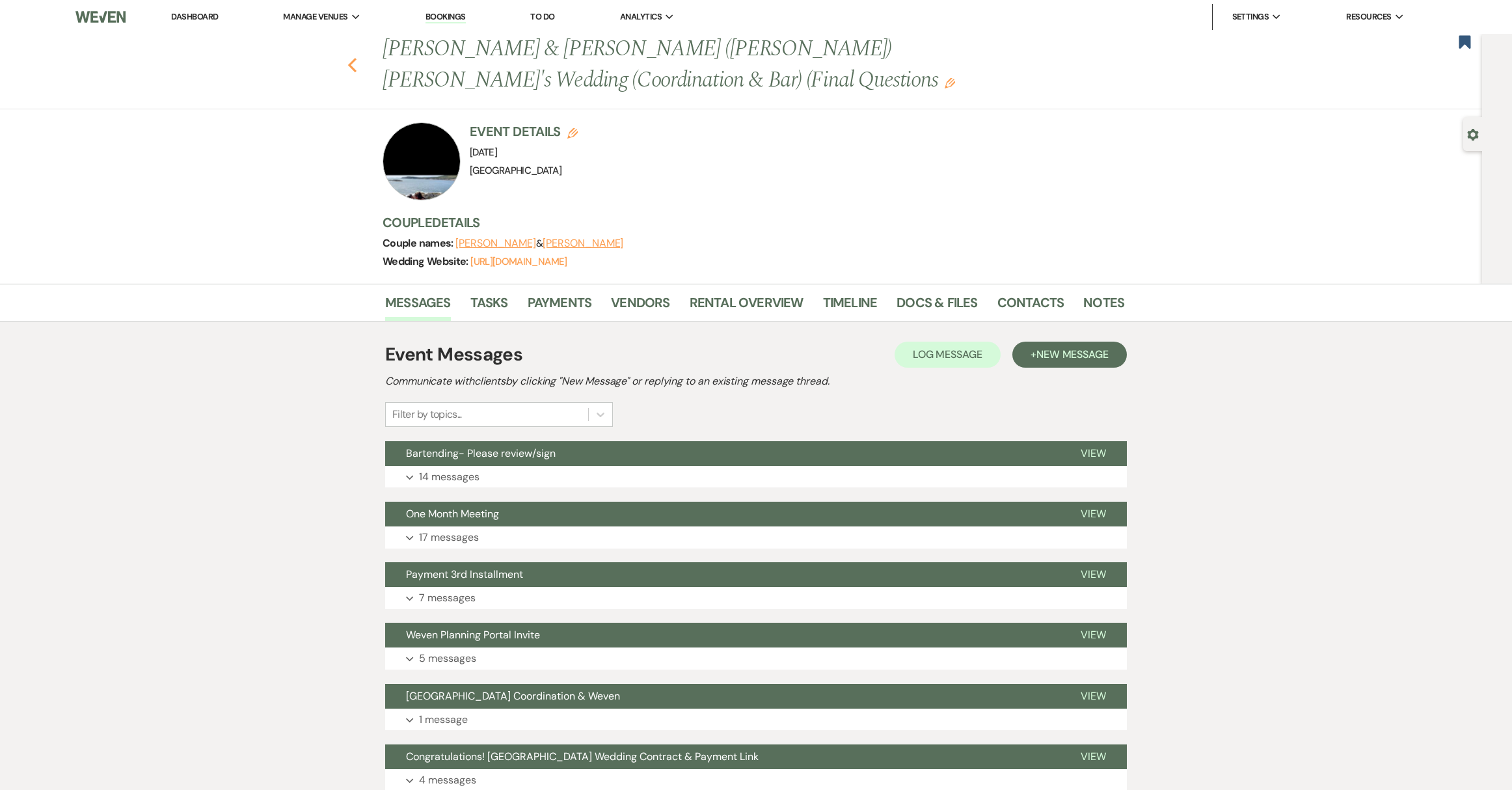
click at [353, 57] on icon "Previous" at bounding box center [352, 64] width 9 height 15
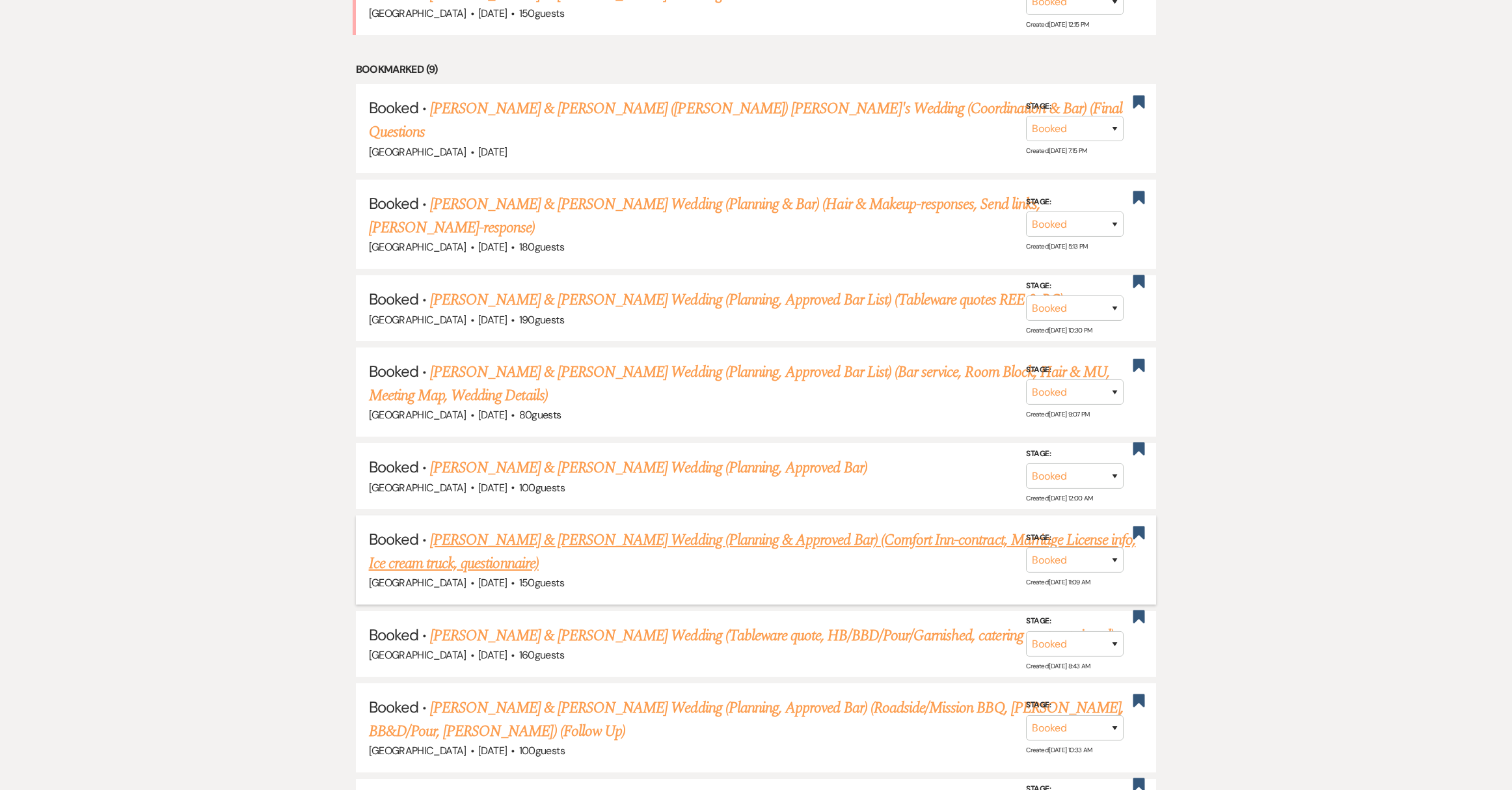
scroll to position [1245, 0]
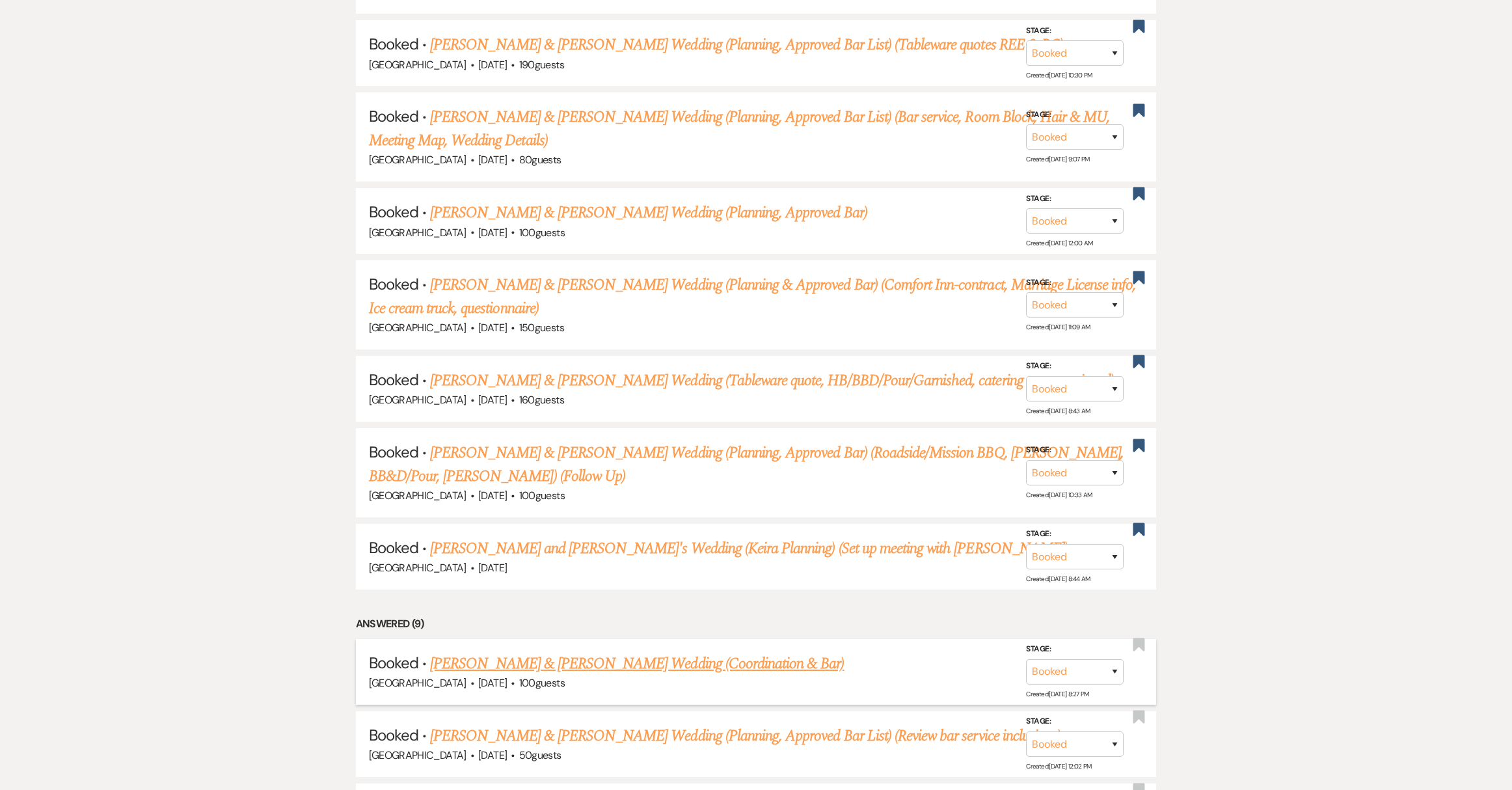
click at [648, 652] on link "[PERSON_NAME] & [PERSON_NAME] Wedding (Coordination & Bar)" at bounding box center [636, 664] width 414 height 23
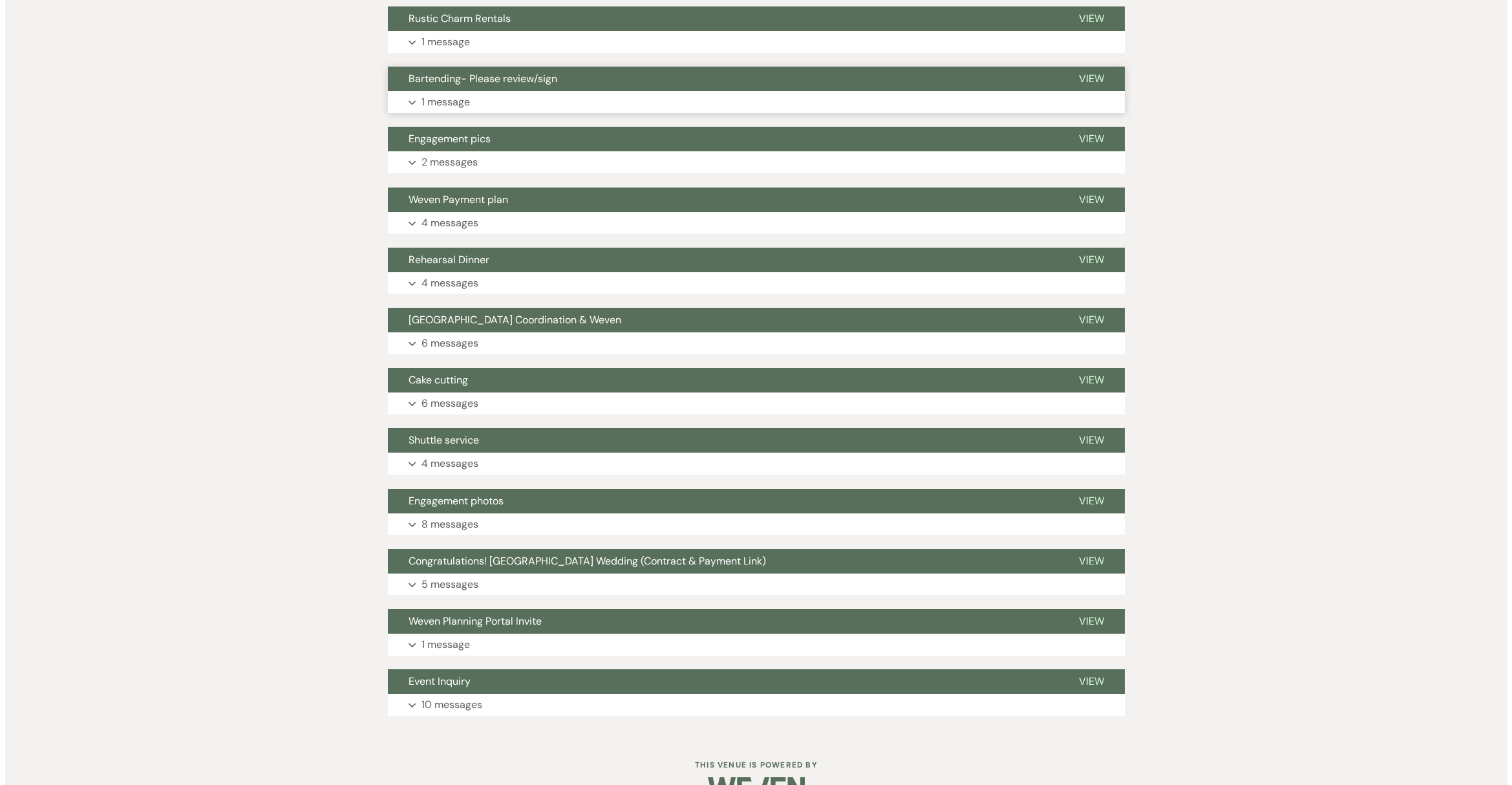
scroll to position [872, 0]
click at [521, 72] on span "Bartending- Please review/sign" at bounding box center [477, 78] width 149 height 14
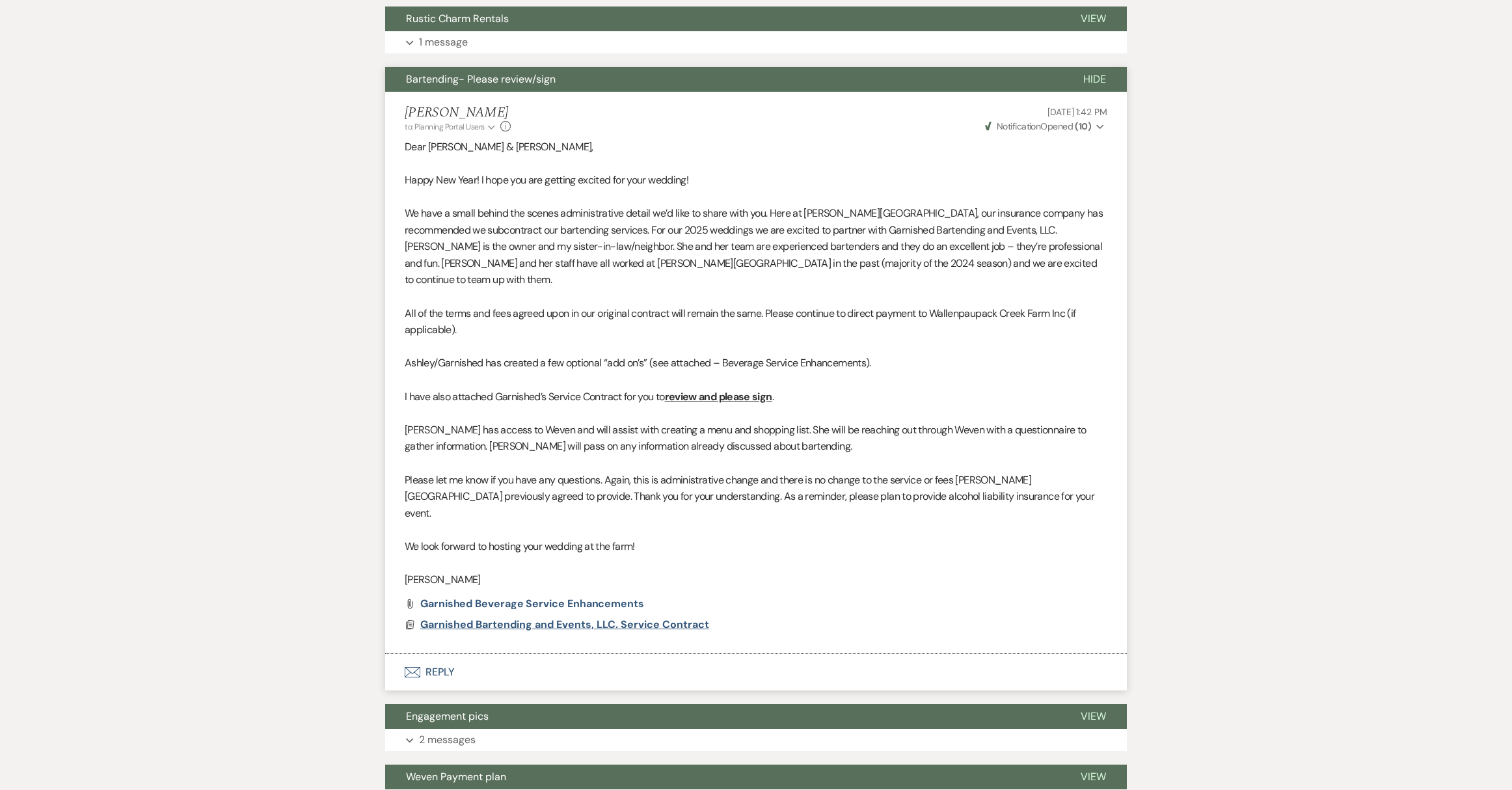
click at [609, 618] on span "Garnished Bartending and Events, LLC. Service Contract" at bounding box center [565, 624] width 289 height 14
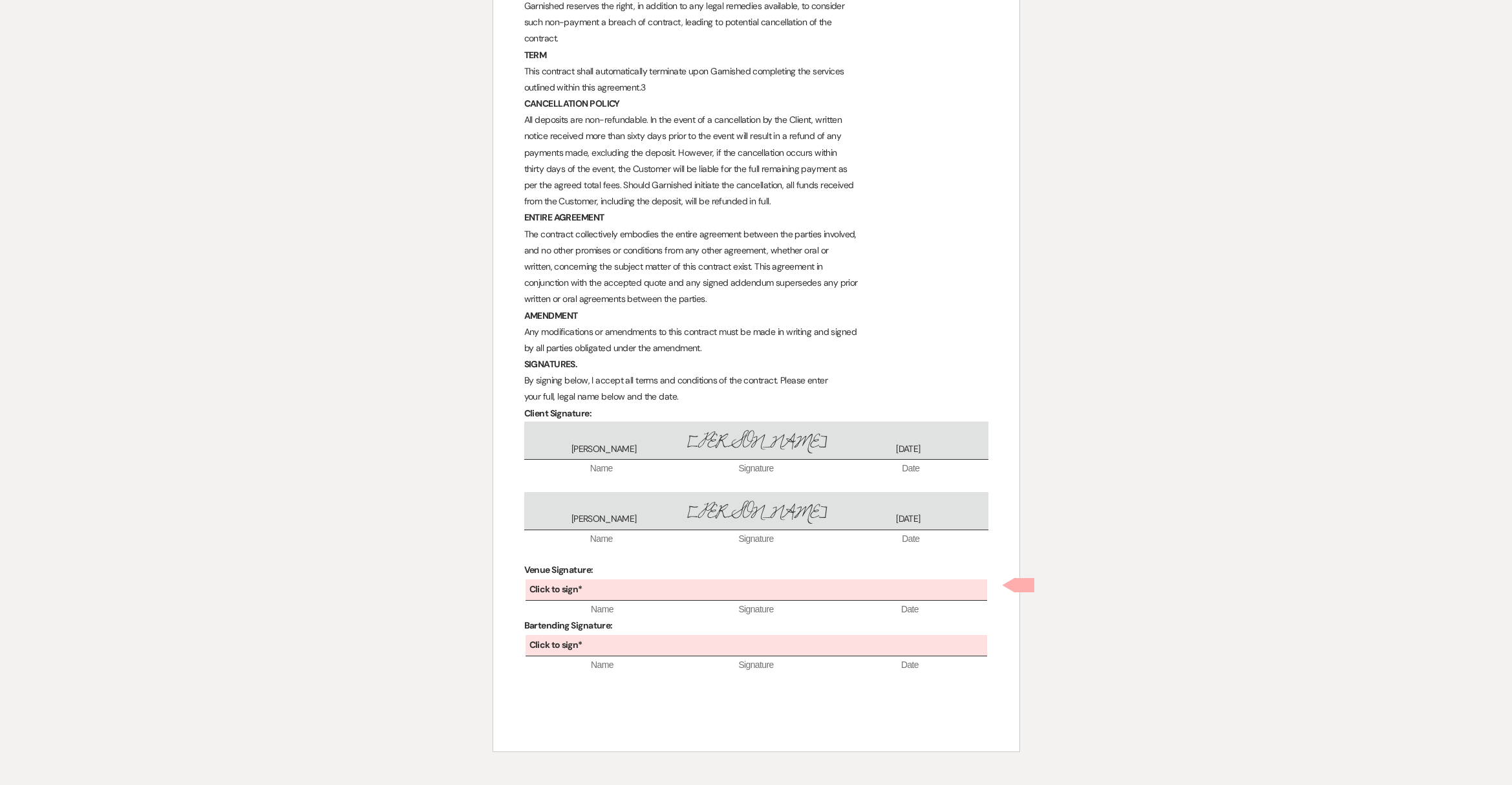
scroll to position [1294, 0]
